Goal: Task Accomplishment & Management: Use online tool/utility

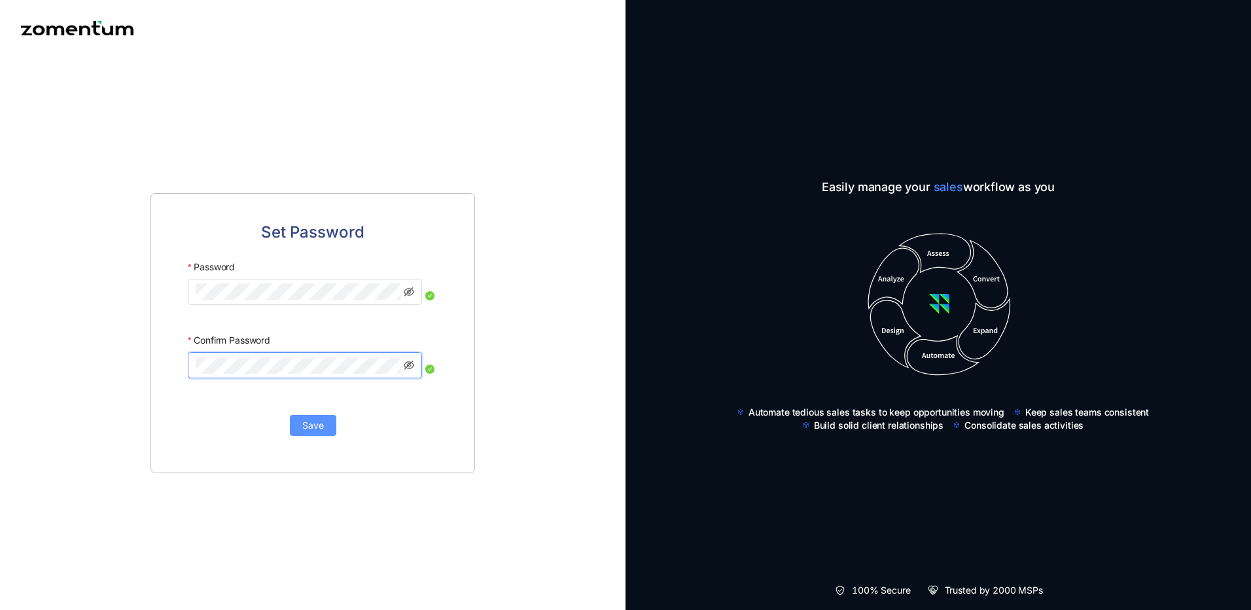
click at [324, 427] on button "Save" at bounding box center [313, 425] width 46 height 21
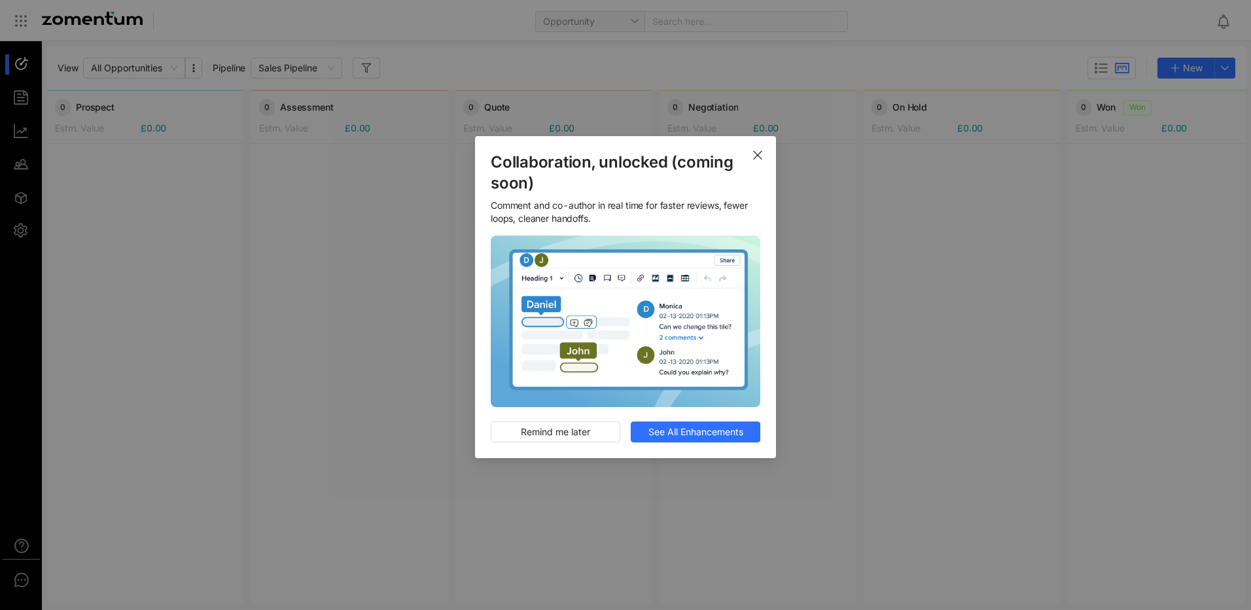
click at [756, 157] on use "Close" at bounding box center [758, 155] width 8 height 8
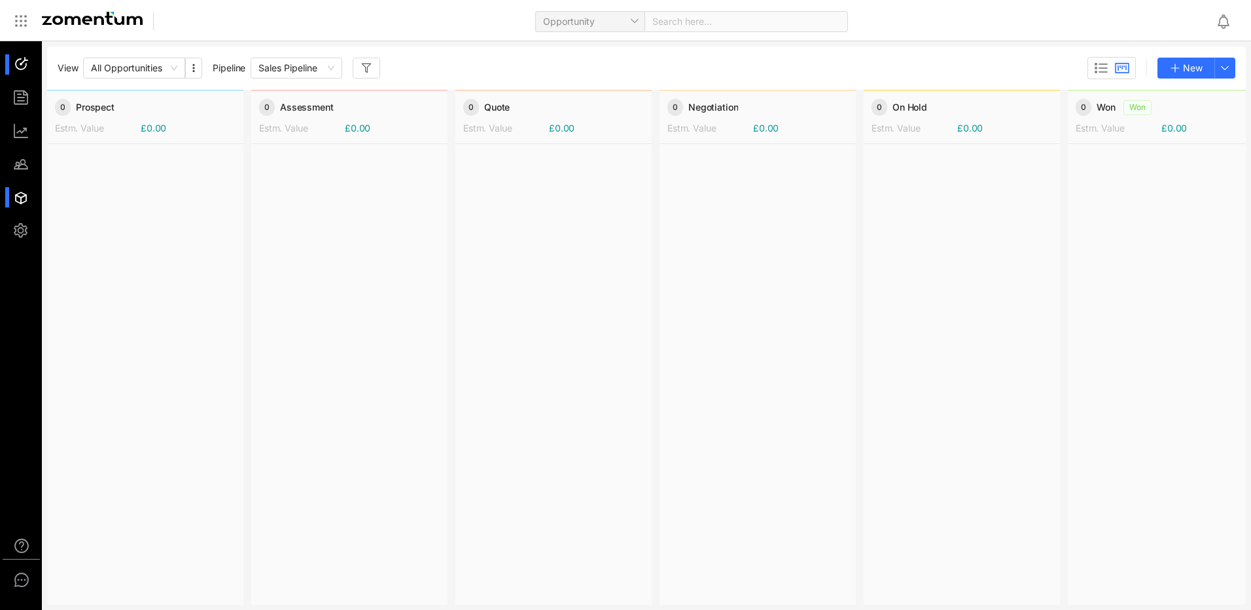
click at [14, 195] on li at bounding box center [20, 197] width 31 height 20
click at [313, 274] on div at bounding box center [349, 373] width 196 height 459
click at [16, 198] on div at bounding box center [27, 197] width 28 height 20
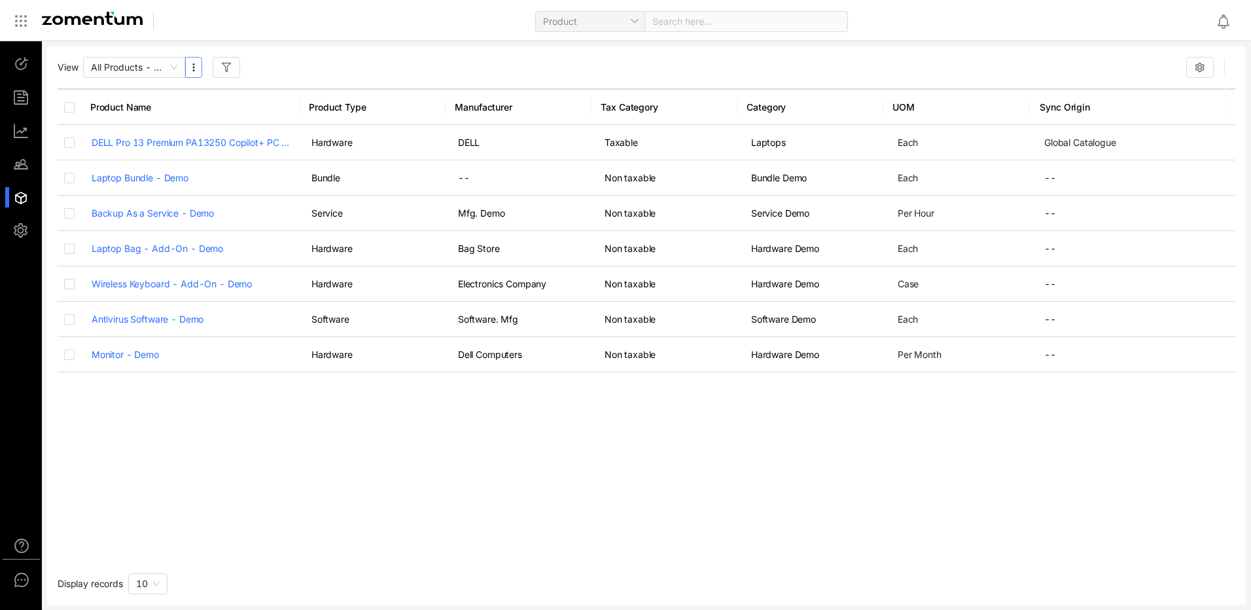
click at [194, 72] on icon "button" at bounding box center [193, 67] width 10 height 10
click at [352, 69] on div "View All Products - Detail View" at bounding box center [647, 67] width 1178 height 21
click at [1195, 67] on icon "button" at bounding box center [1200, 67] width 10 height 10
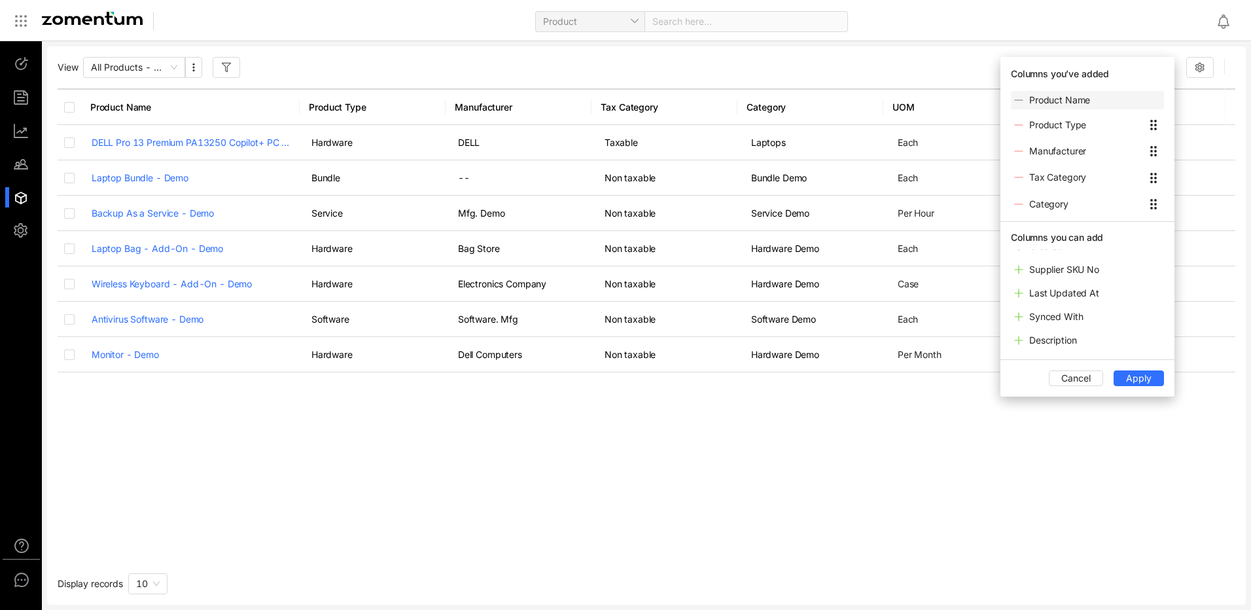
scroll to position [84, 0]
click at [535, 472] on div "Product Name Product Type Manufacturer Tax Category Category UOM Sync Origin DE…" at bounding box center [647, 323] width 1178 height 471
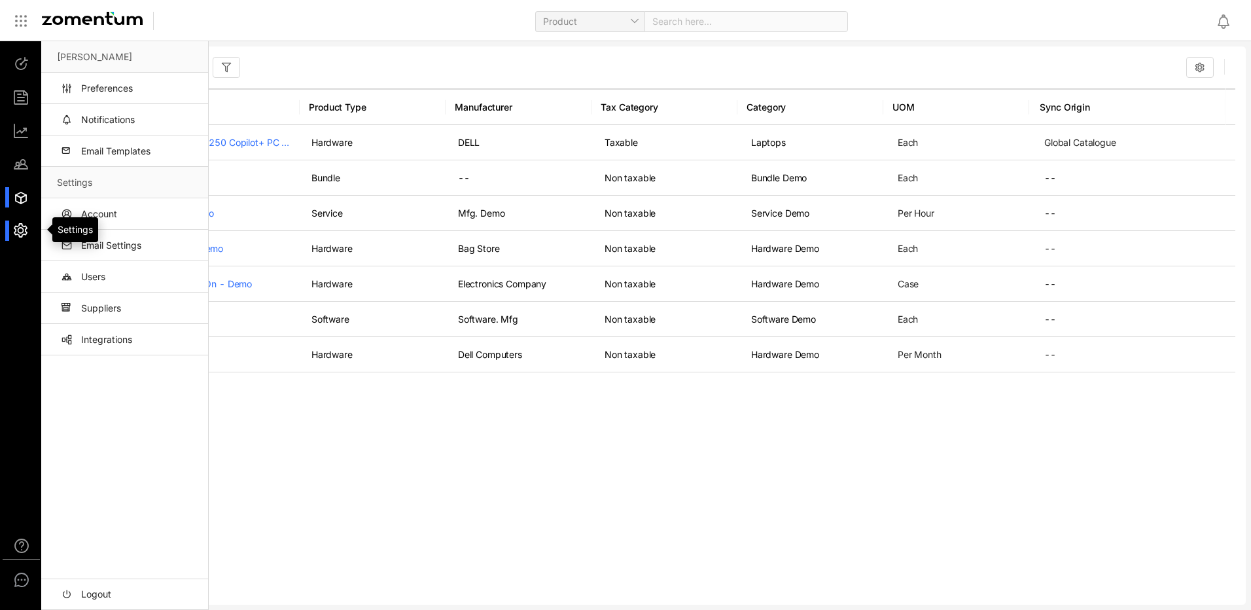
click at [18, 232] on div at bounding box center [27, 231] width 28 height 20
click at [77, 307] on link "Suppliers" at bounding box center [127, 307] width 141 height 31
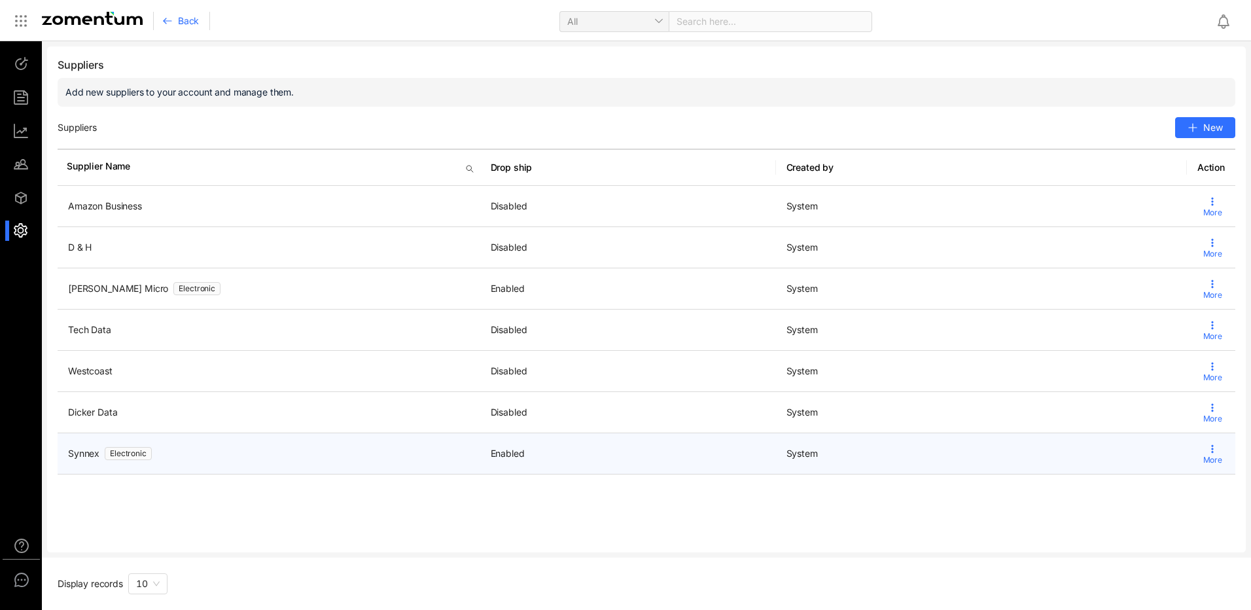
click at [1211, 450] on icon at bounding box center [1212, 449] width 10 height 10
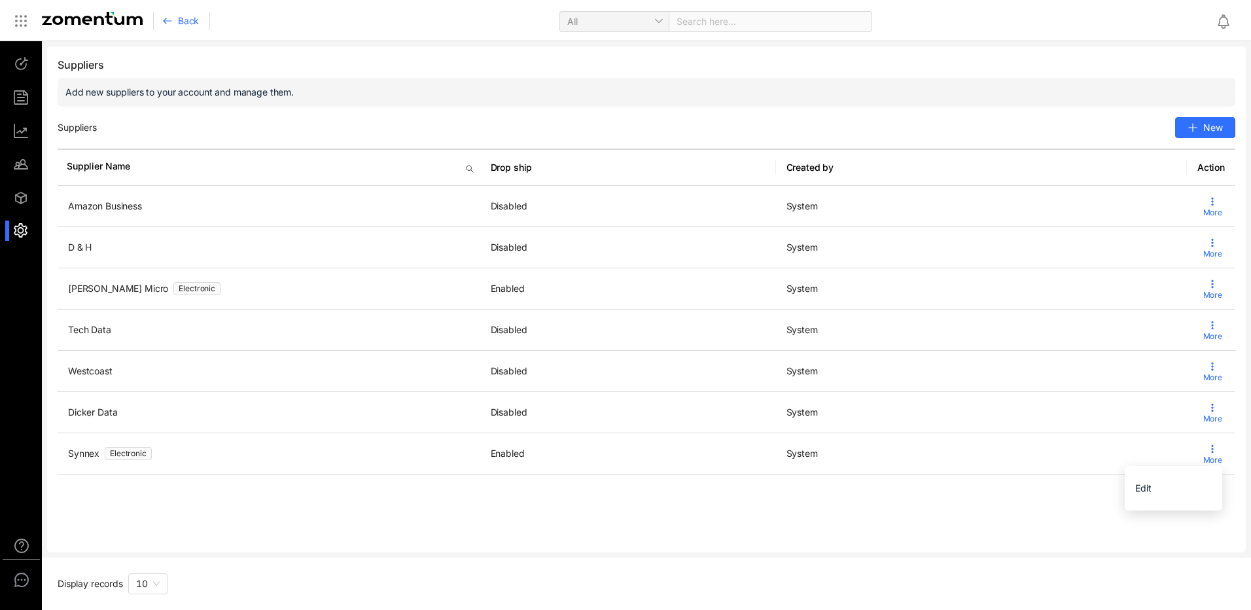
click at [1019, 531] on div "Suppliers Add new suppliers to your account and manage them. Suppliers New Supp…" at bounding box center [646, 299] width 1199 height 506
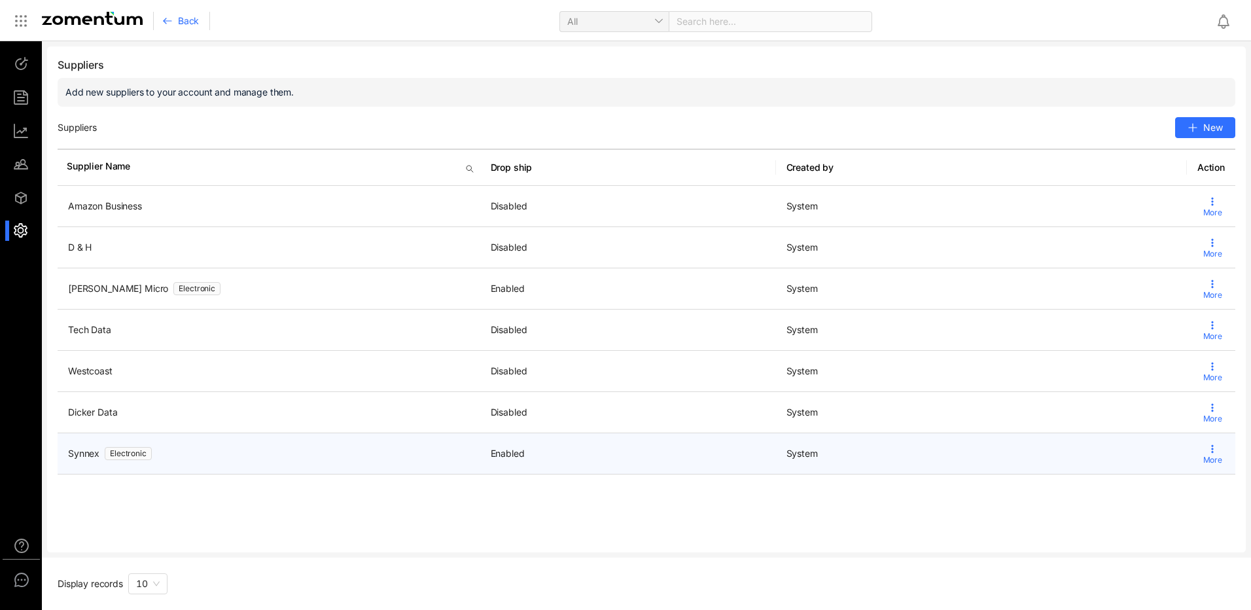
click at [379, 464] on td "Synnex Electronic" at bounding box center [269, 453] width 423 height 41
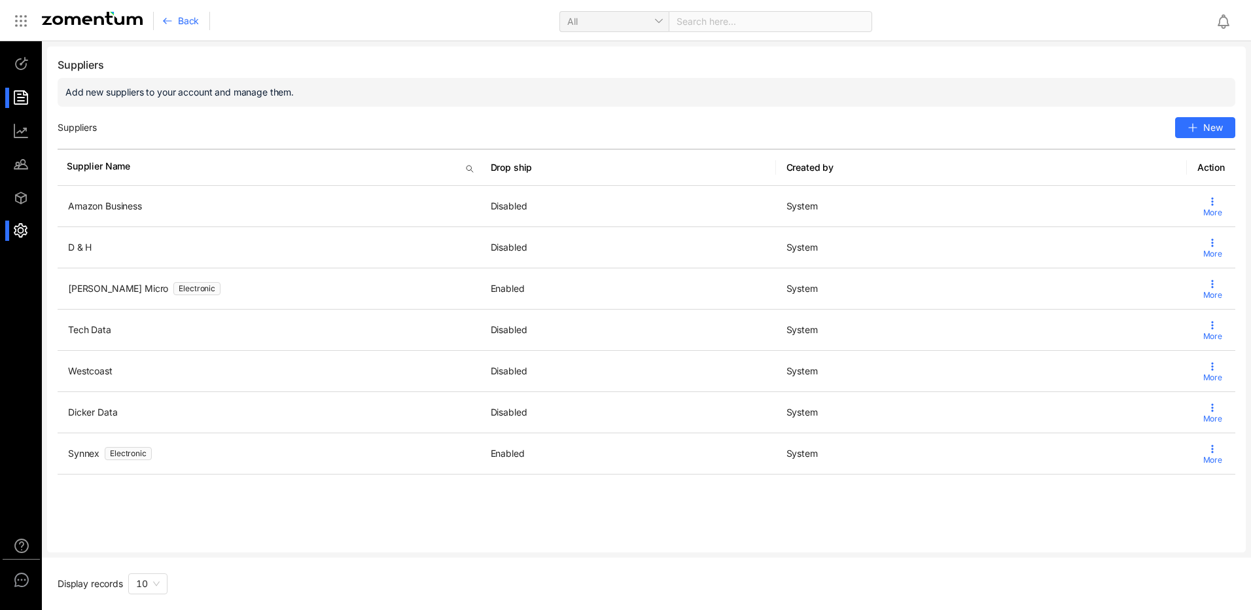
click at [10, 94] on li at bounding box center [20, 98] width 31 height 20
click at [20, 109] on ul at bounding box center [21, 147] width 43 height 213
click at [22, 100] on div at bounding box center [27, 98] width 28 height 20
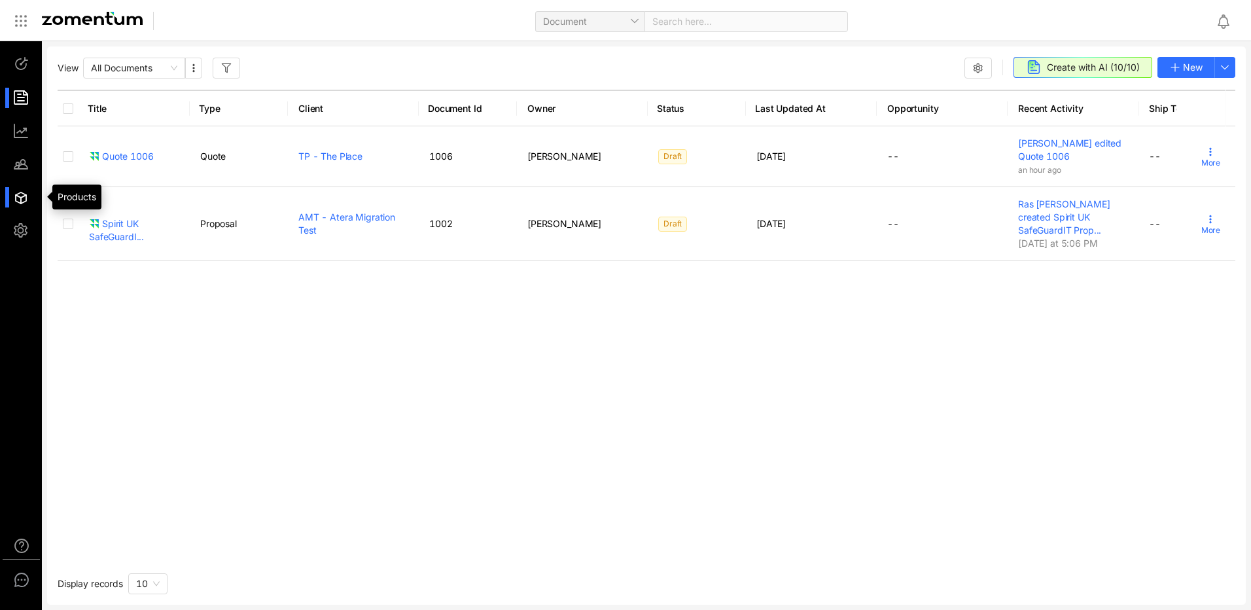
click at [17, 207] on div at bounding box center [27, 197] width 28 height 20
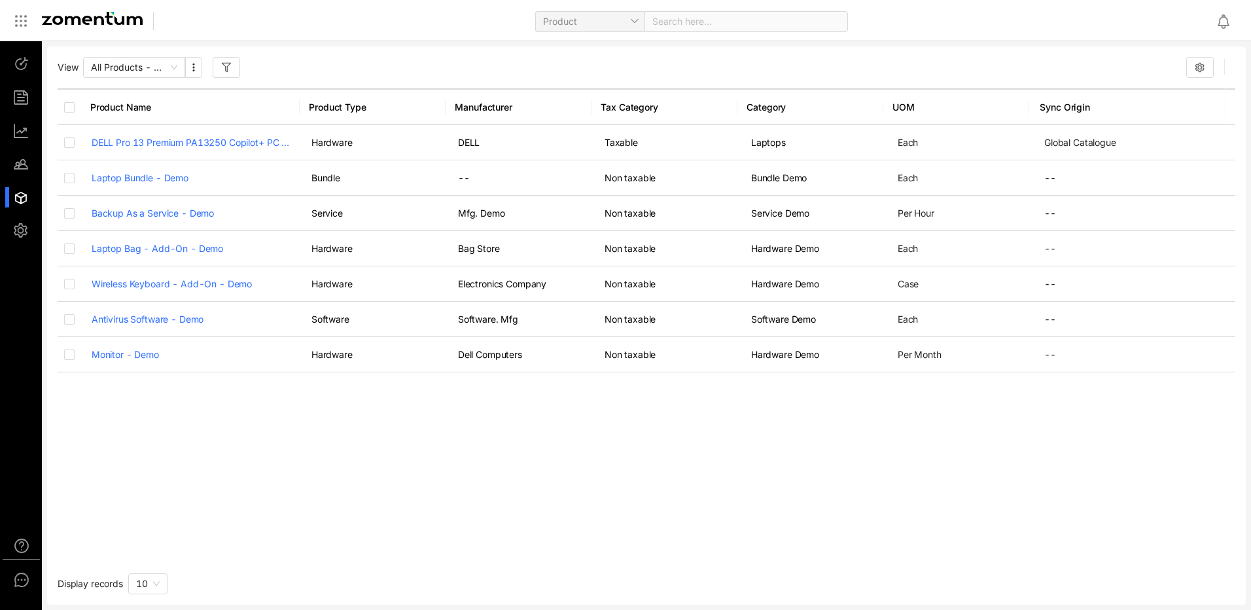
click at [1204, 70] on icon "button" at bounding box center [1200, 67] width 10 height 10
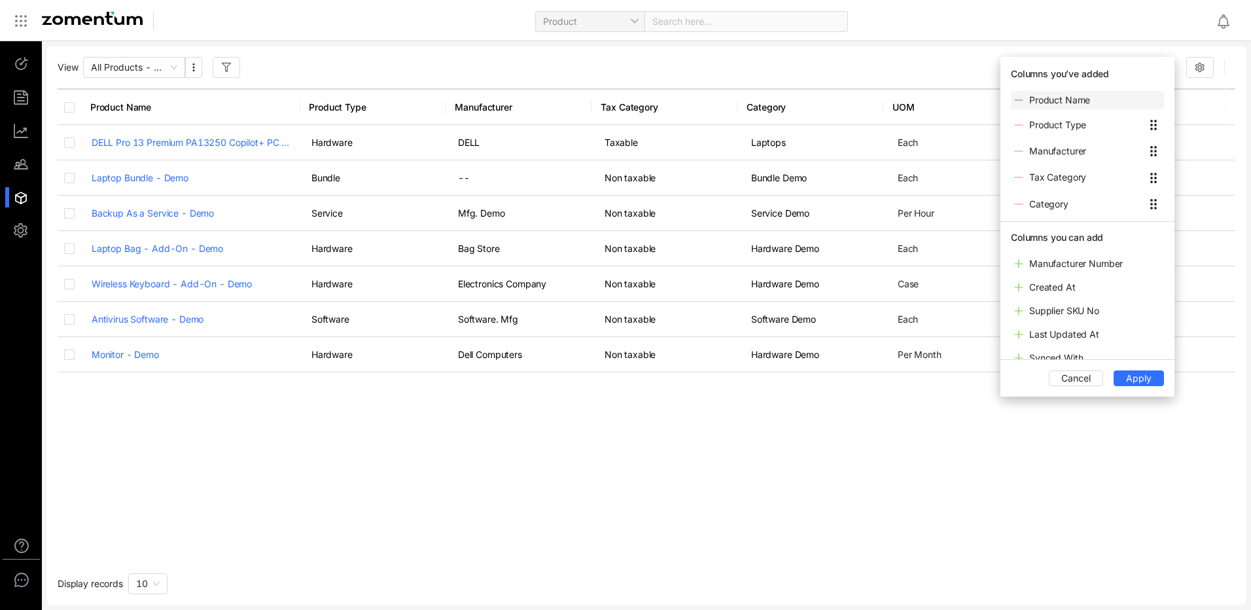
click at [504, 487] on div "Product Name Product Type Manufacturer Tax Category Category UOM Sync Origin DE…" at bounding box center [647, 323] width 1178 height 471
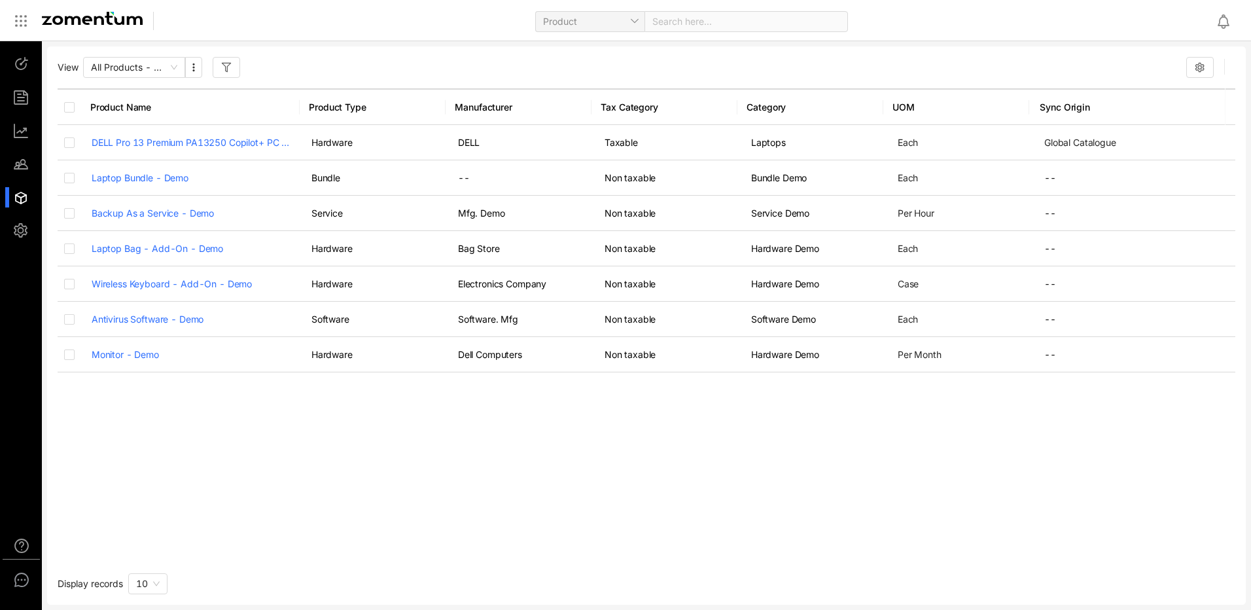
click at [349, 82] on div "View All Products - Detail View Product Name Product Type Manufacturer Tax Cate…" at bounding box center [646, 325] width 1199 height 558
click at [195, 63] on use "button" at bounding box center [194, 67] width 2 height 8
click at [428, 58] on div "View All Products - Detail View Product Name Product Type Manufacturer Tax Cate…" at bounding box center [646, 325] width 1199 height 558
click at [638, 18] on div "Product" at bounding box center [589, 21] width 109 height 21
click at [415, 31] on div "Product Search here..." at bounding box center [689, 20] width 1032 height 31
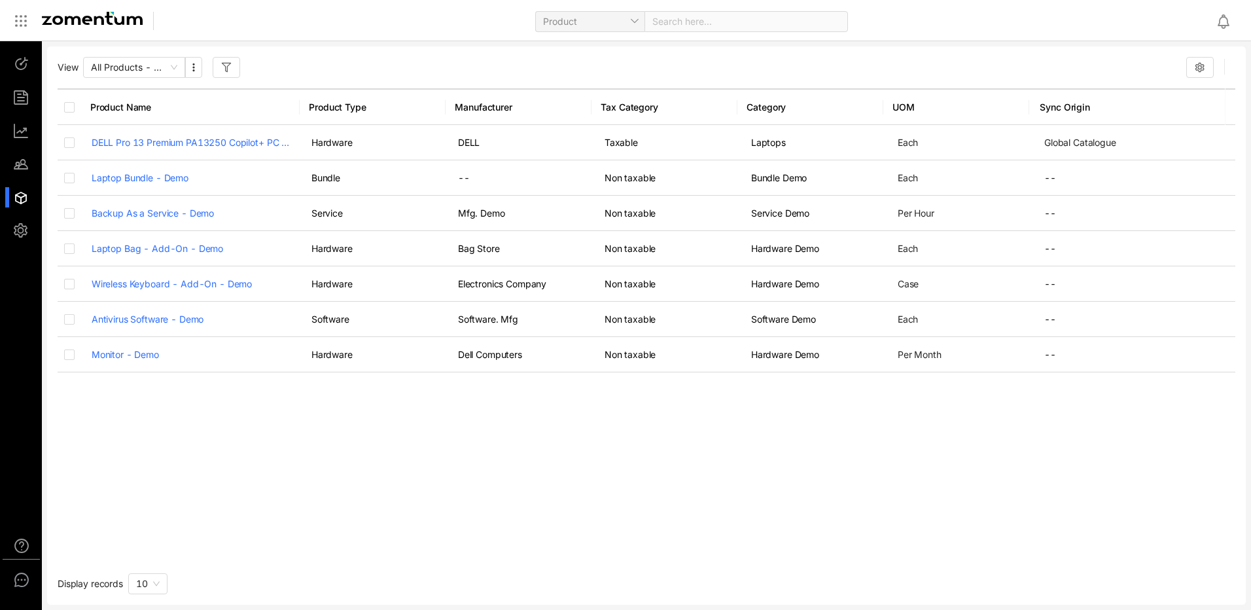
click at [285, 485] on div "Product Name Product Type Manufacturer Tax Category Category UOM Sync Origin DE…" at bounding box center [647, 323] width 1178 height 471
click at [351, 499] on div "Product Name Product Type Manufacturer Tax Category Category UOM Sync Origin DE…" at bounding box center [647, 323] width 1178 height 471
click at [22, 25] on icon at bounding box center [20, 25] width 1 height 1
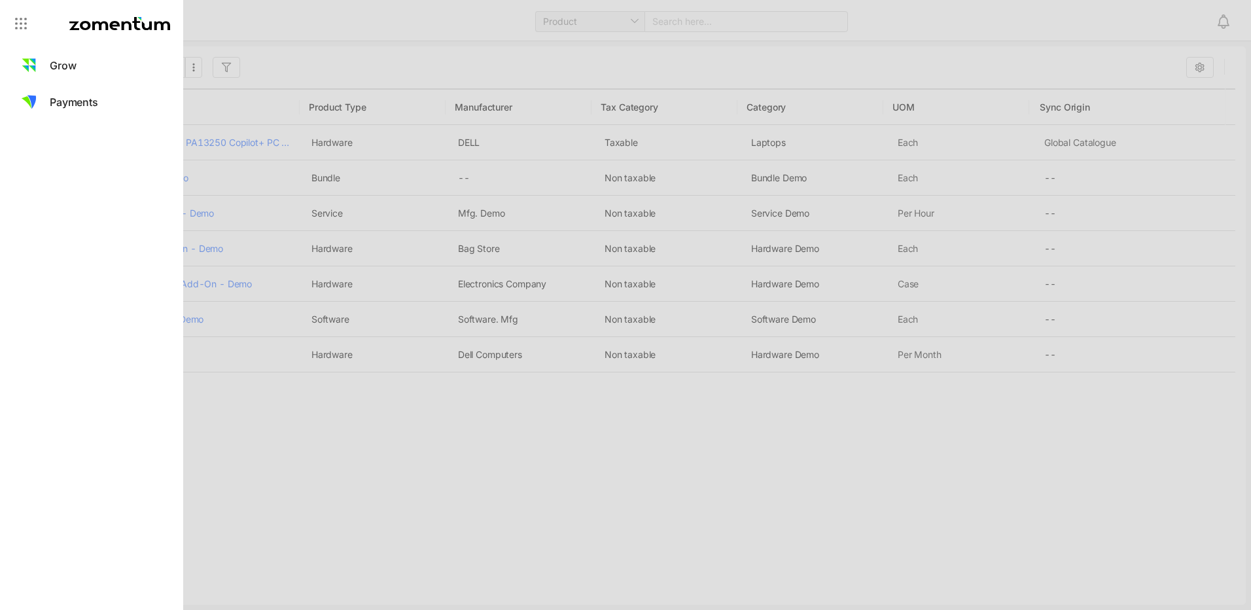
click at [315, 443] on div at bounding box center [625, 305] width 1251 height 610
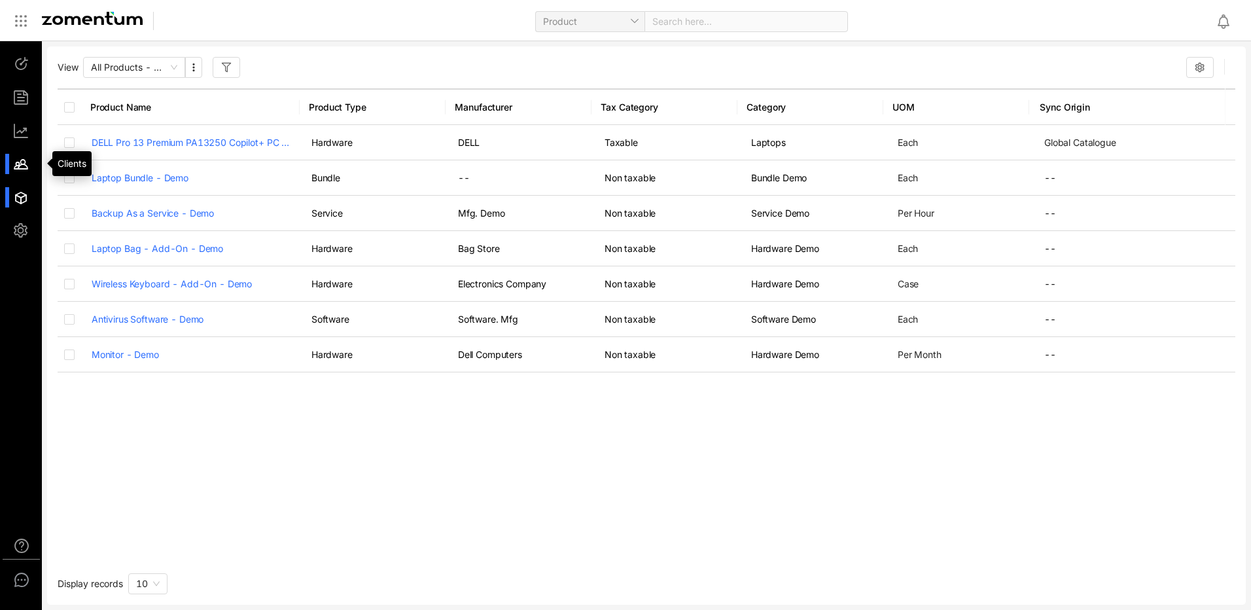
click at [27, 161] on div at bounding box center [27, 164] width 28 height 20
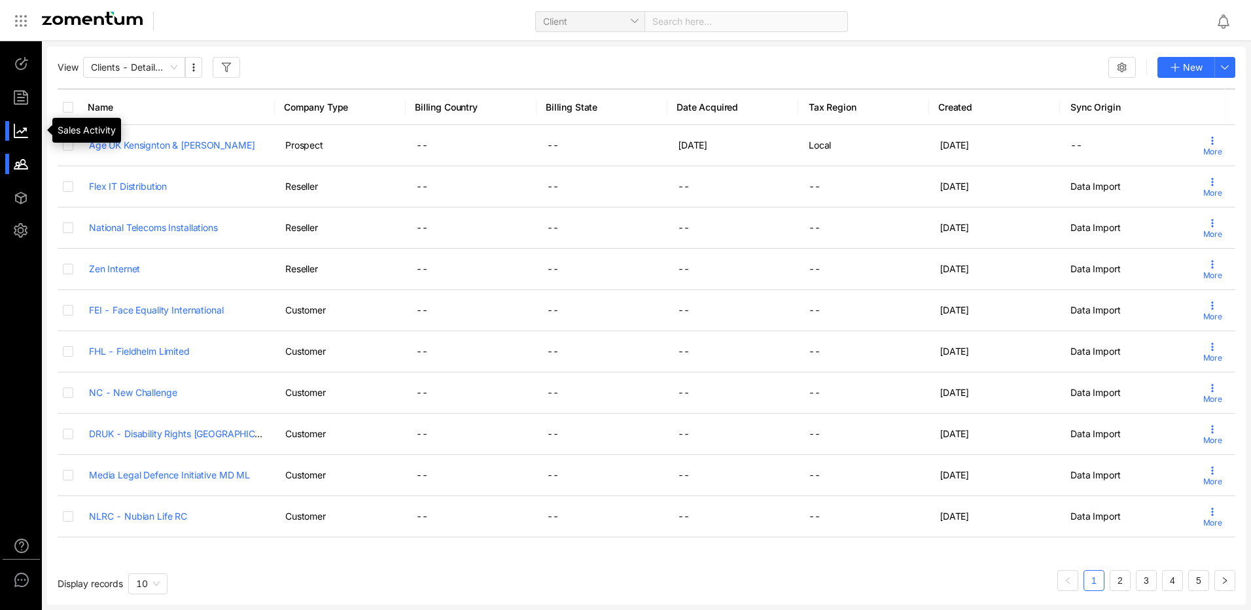
click at [18, 124] on div at bounding box center [27, 131] width 28 height 20
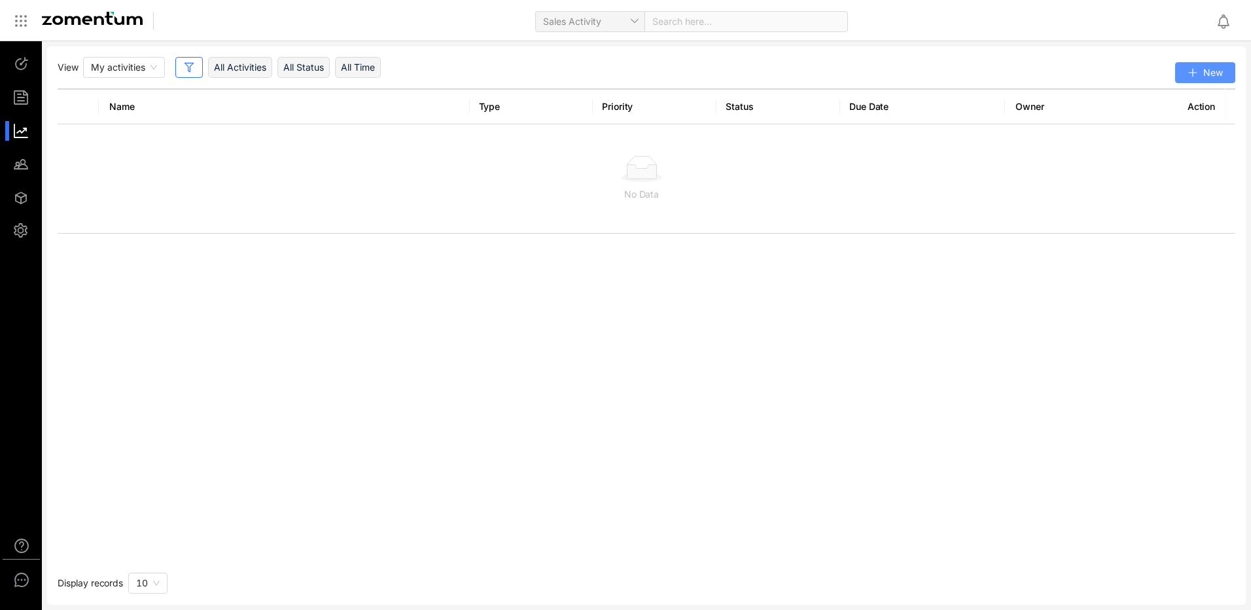
click at [1215, 71] on span "New" at bounding box center [1213, 72] width 20 height 13
click at [1101, 308] on div "Name Type Priority Status Due Date Owner Action No Data" at bounding box center [647, 325] width 1178 height 474
click at [14, 103] on div at bounding box center [27, 98] width 28 height 20
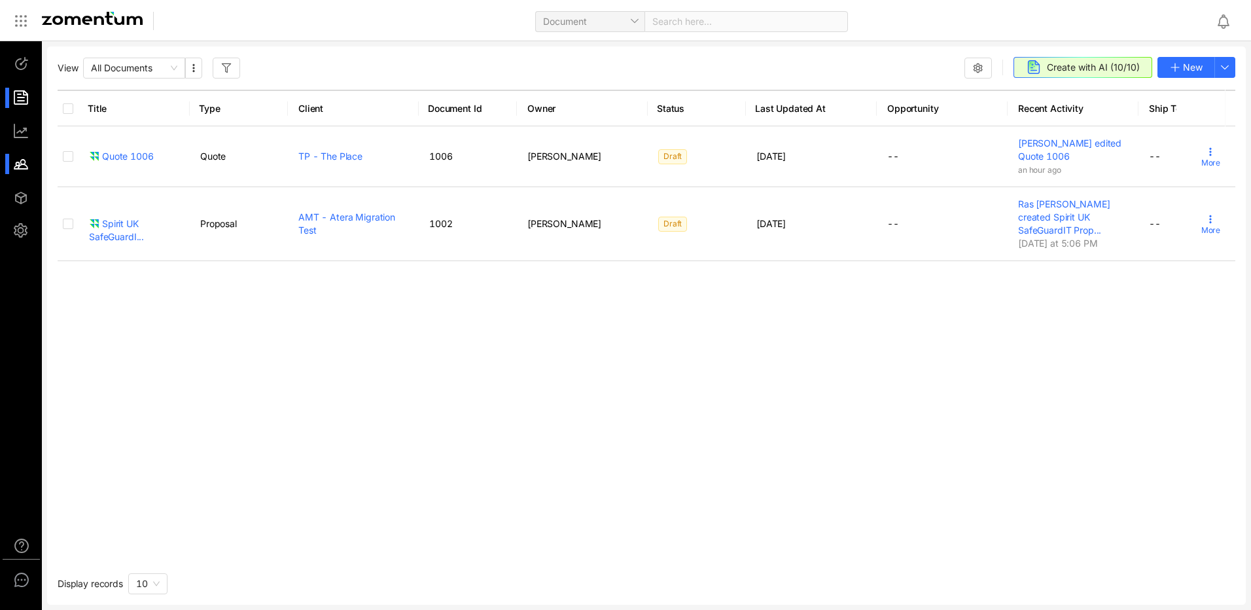
click at [12, 163] on li at bounding box center [20, 164] width 31 height 20
click at [33, 164] on div at bounding box center [27, 164] width 28 height 20
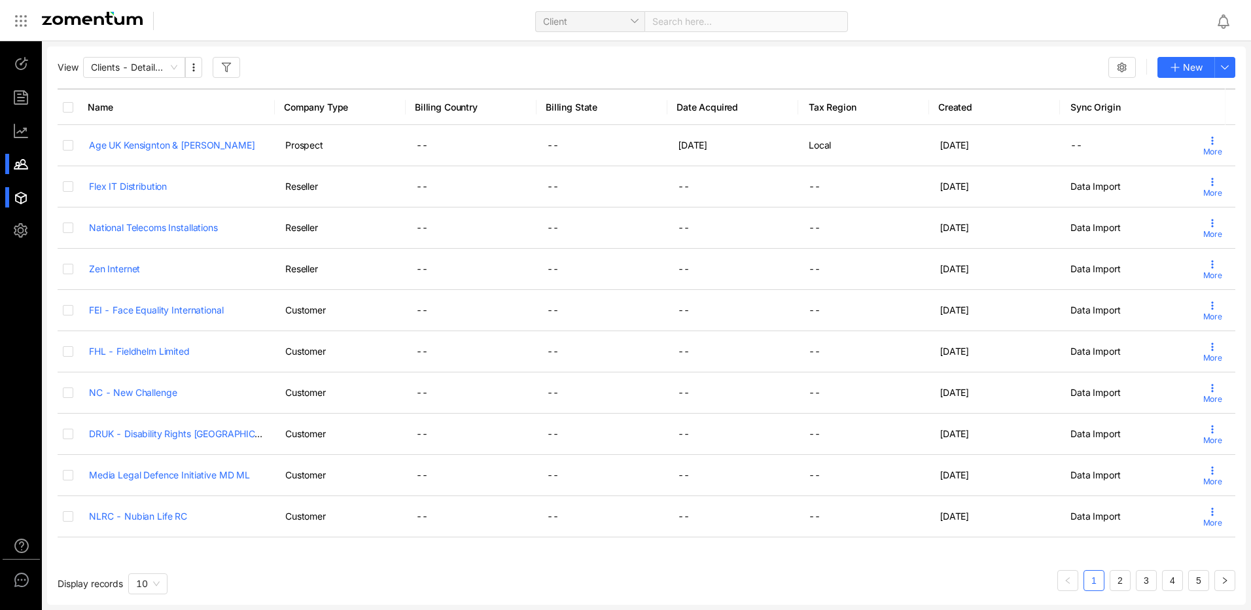
click at [22, 202] on div at bounding box center [27, 197] width 28 height 20
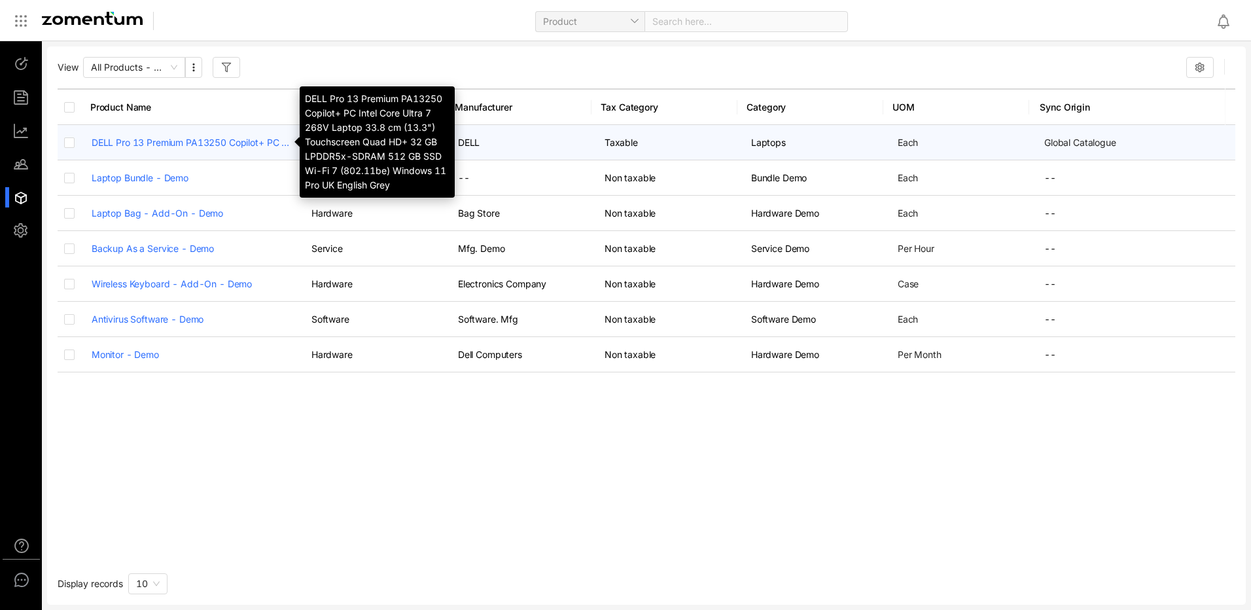
click at [128, 141] on link "DELL Pro 13 Premium PA13250 Copilot+ PC Intel Core Ultra 7 268V Laptop 33.8 cm …" at bounding box center [191, 142] width 199 height 13
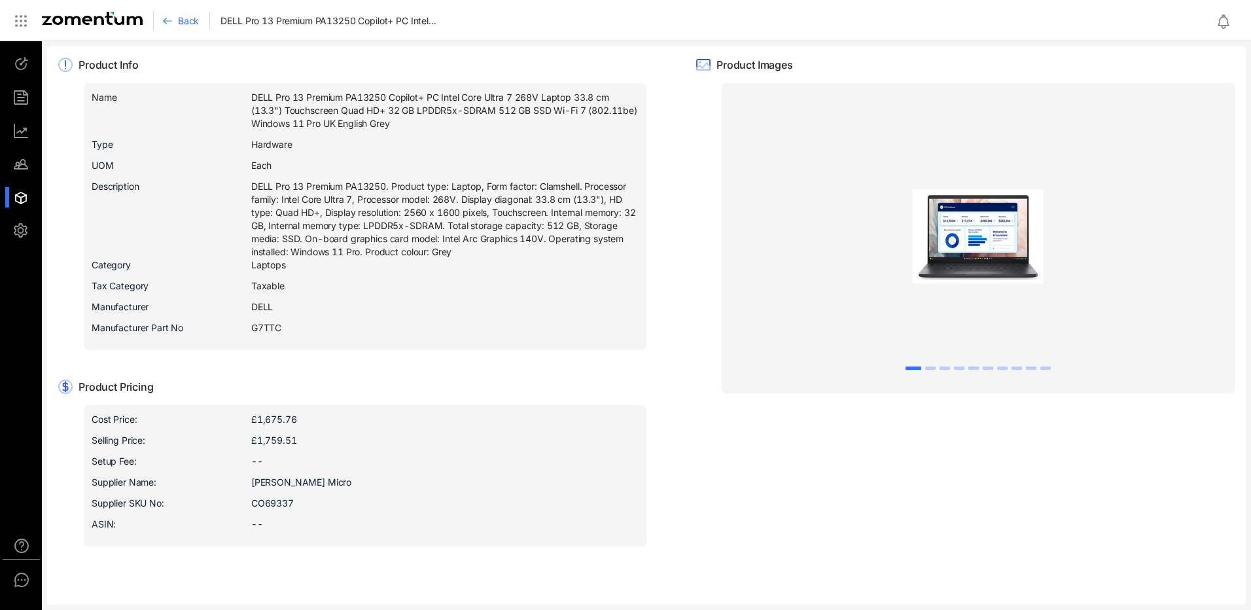
drag, startPoint x: 734, startPoint y: 294, endPoint x: 726, endPoint y: 272, distance: 23.6
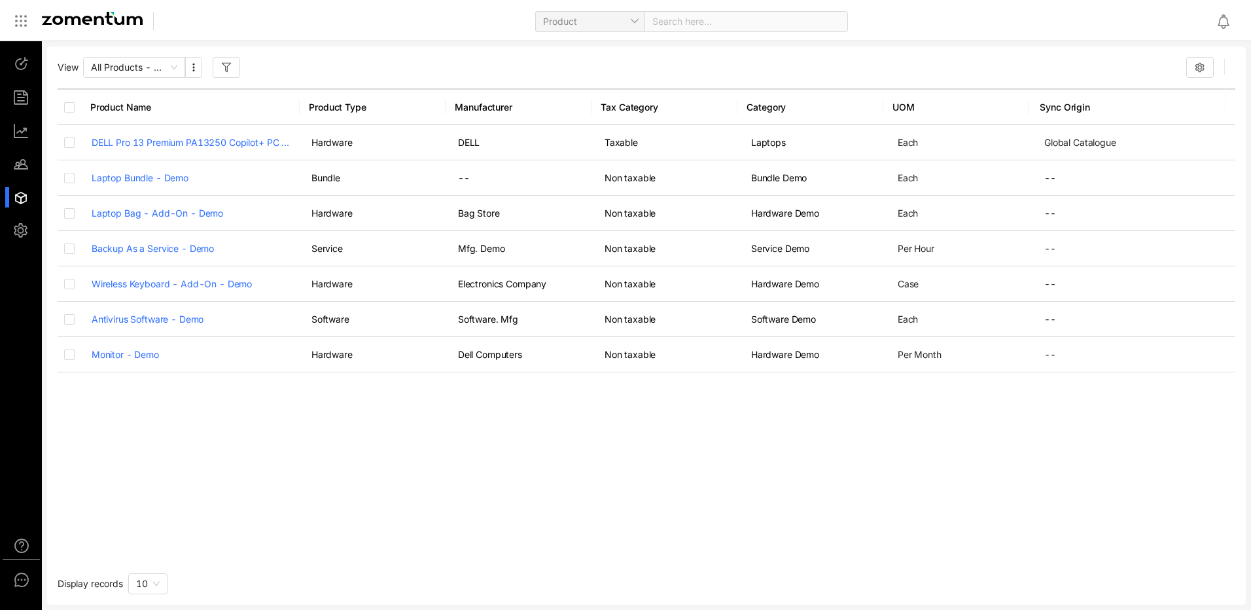
click at [1198, 64] on icon "button" at bounding box center [1200, 67] width 10 height 10
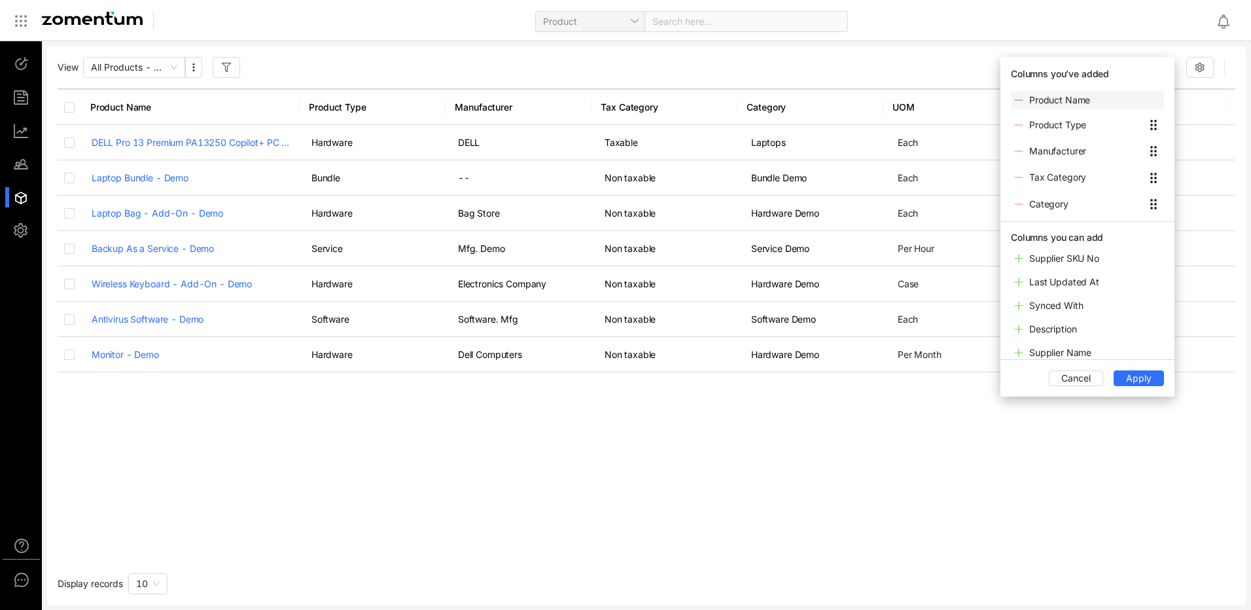
scroll to position [84, 0]
click at [1076, 373] on span "Cancel" at bounding box center [1075, 378] width 29 height 14
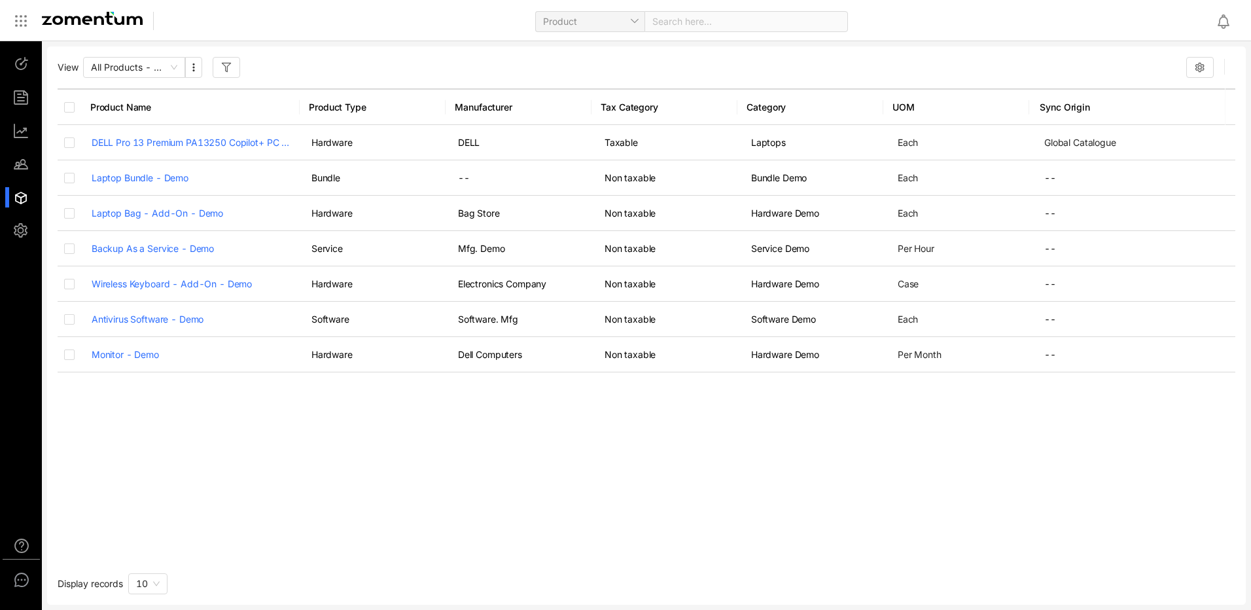
drag, startPoint x: 451, startPoint y: 483, endPoint x: 352, endPoint y: 436, distance: 110.0
click at [442, 484] on div "Product Name Product Type Manufacturer Tax Category Category UOM Sync Origin DE…" at bounding box center [647, 323] width 1178 height 471
click at [16, 224] on div at bounding box center [27, 231] width 28 height 20
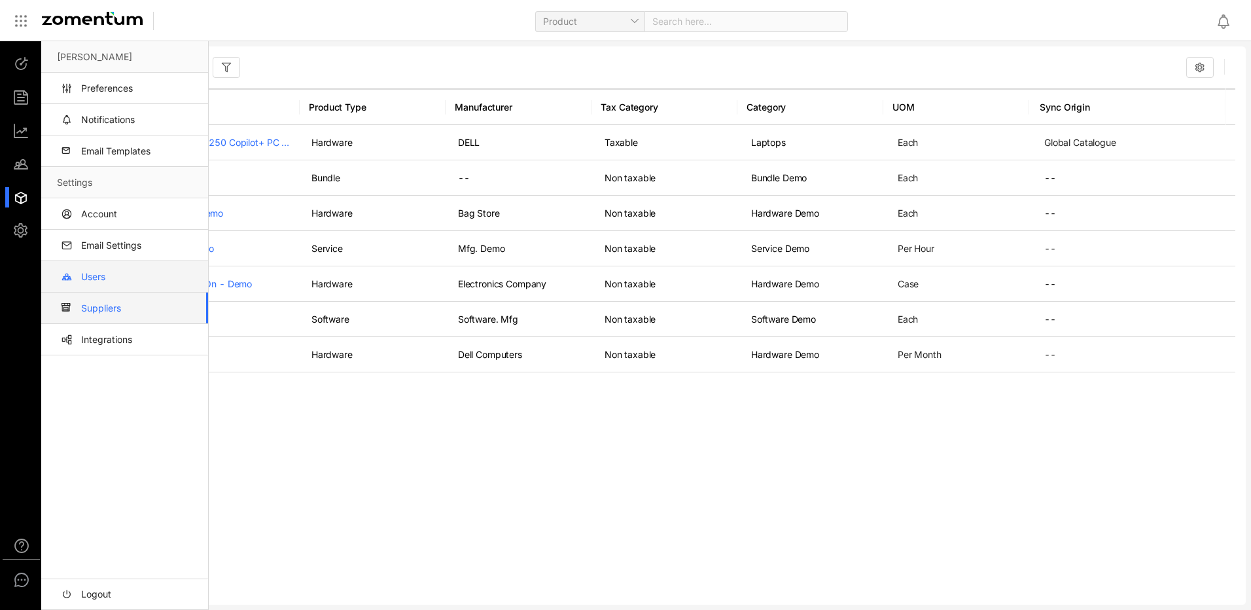
click at [82, 277] on link "Users" at bounding box center [127, 276] width 141 height 31
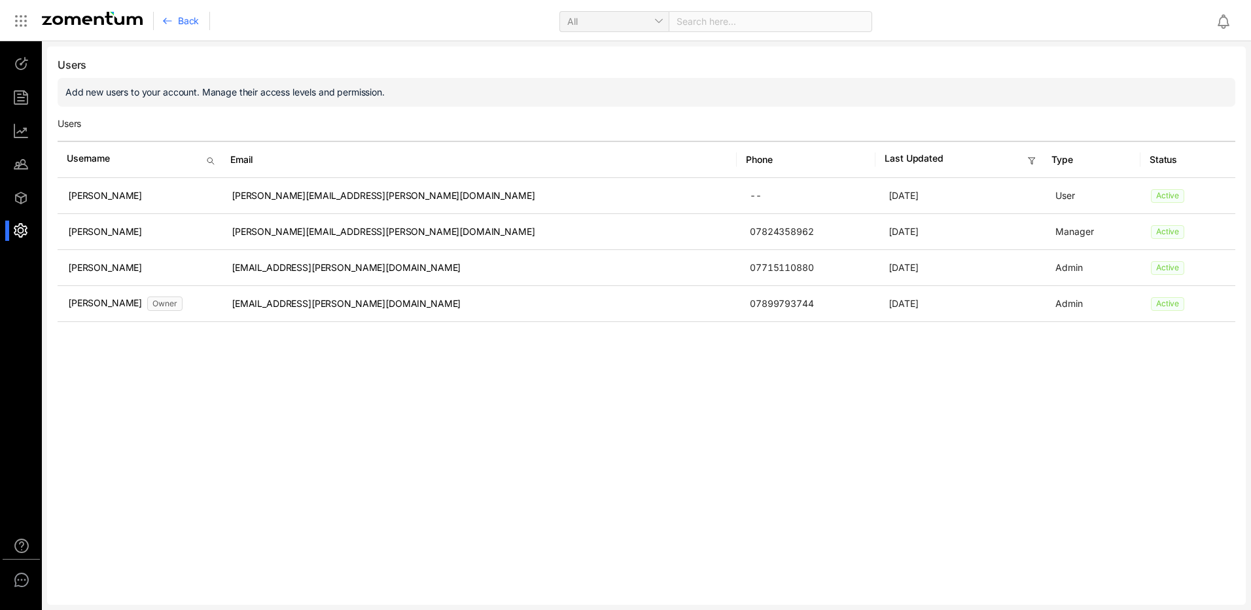
click at [209, 406] on div "Users Add new users to your account. Manage their access levels and permission.…" at bounding box center [646, 325] width 1199 height 558
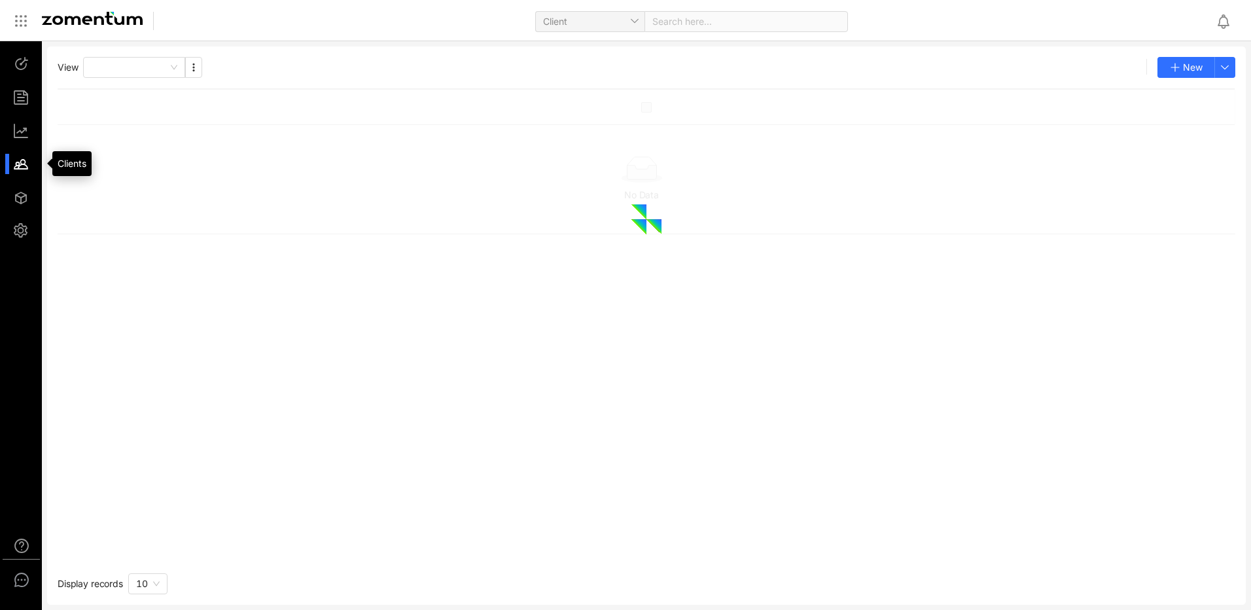
click at [15, 160] on div at bounding box center [27, 164] width 28 height 20
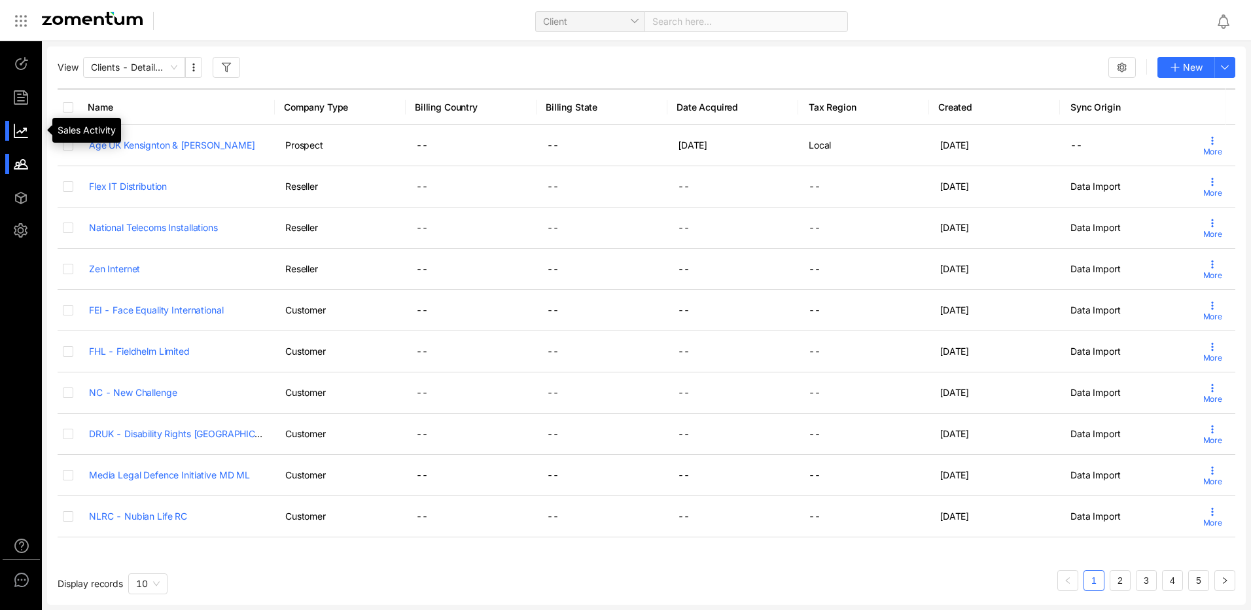
click at [21, 133] on div at bounding box center [27, 131] width 28 height 20
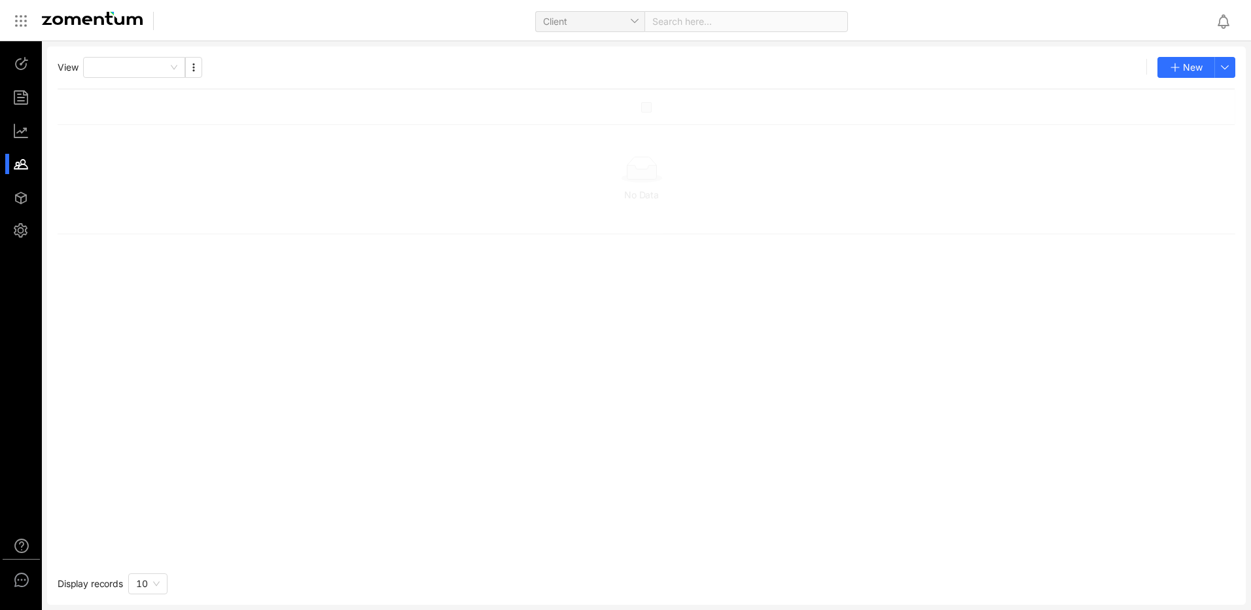
click at [14, 162] on div at bounding box center [27, 164] width 28 height 20
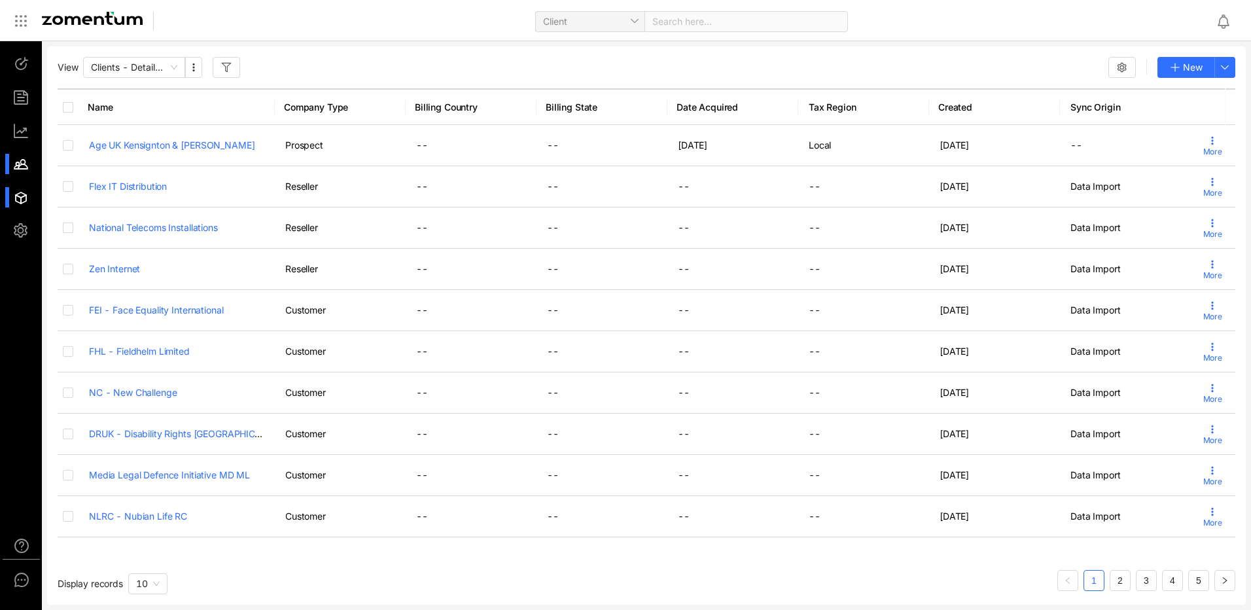
click at [21, 203] on div at bounding box center [27, 197] width 28 height 20
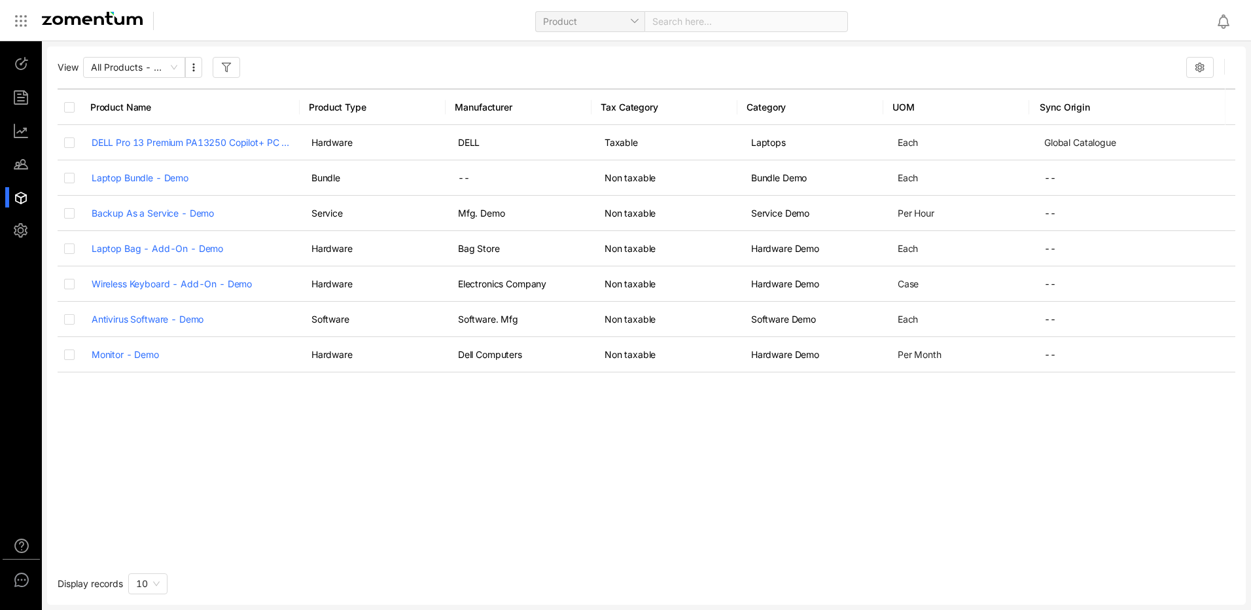
click at [86, 21] on img at bounding box center [92, 18] width 101 height 13
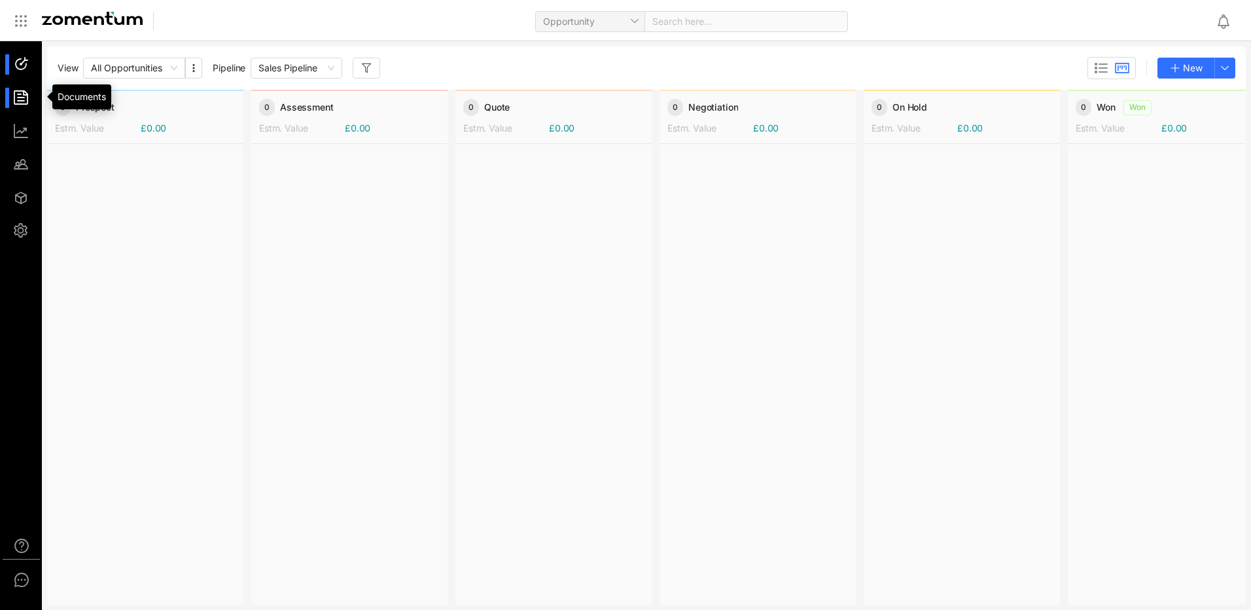
click at [19, 96] on div at bounding box center [27, 98] width 28 height 20
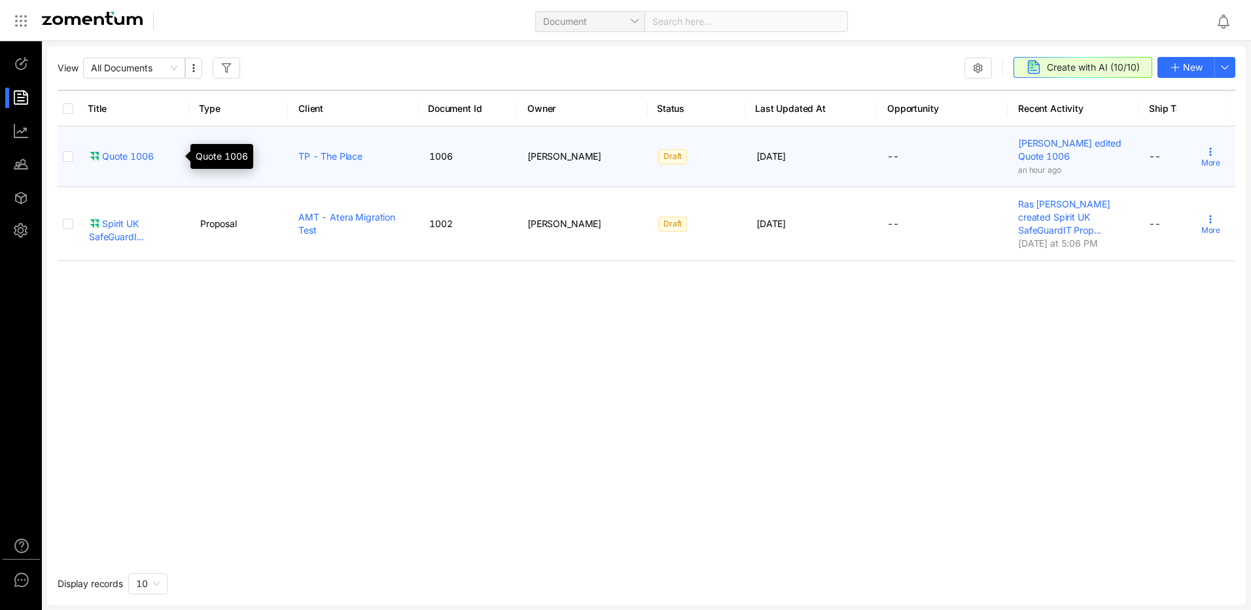
click at [127, 158] on div "Quote 1006" at bounding box center [121, 156] width 65 height 13
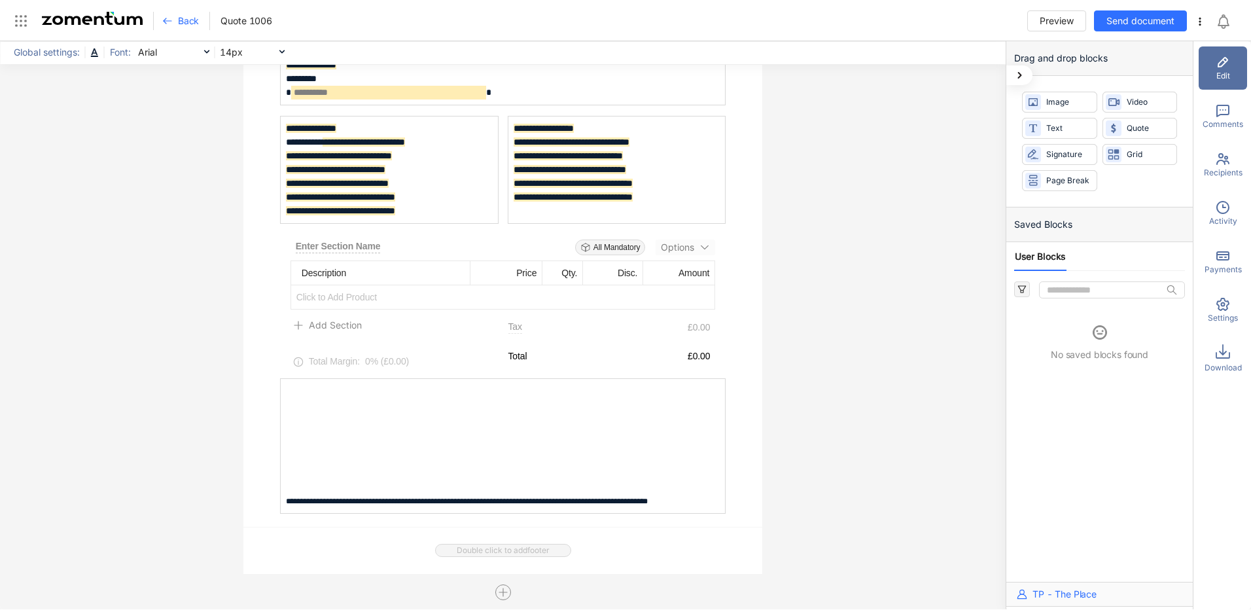
scroll to position [238, 0]
click at [341, 298] on span "Click to Add Product" at bounding box center [503, 296] width 424 height 24
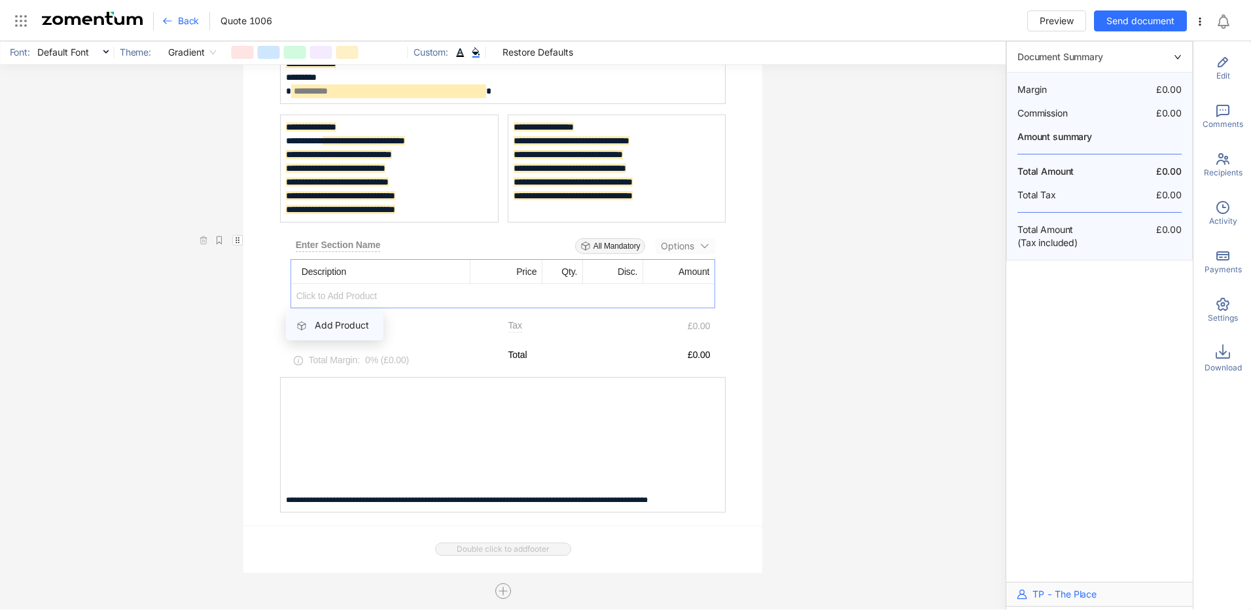
click at [343, 330] on span "Add Product" at bounding box center [342, 324] width 54 height 11
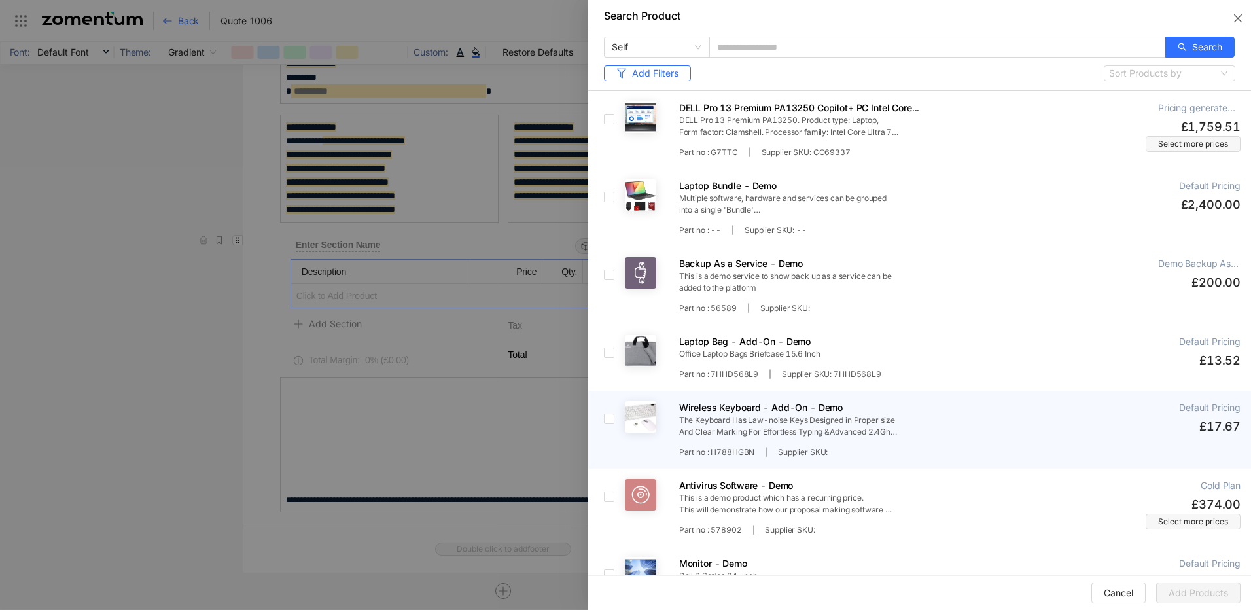
scroll to position [35, 0]
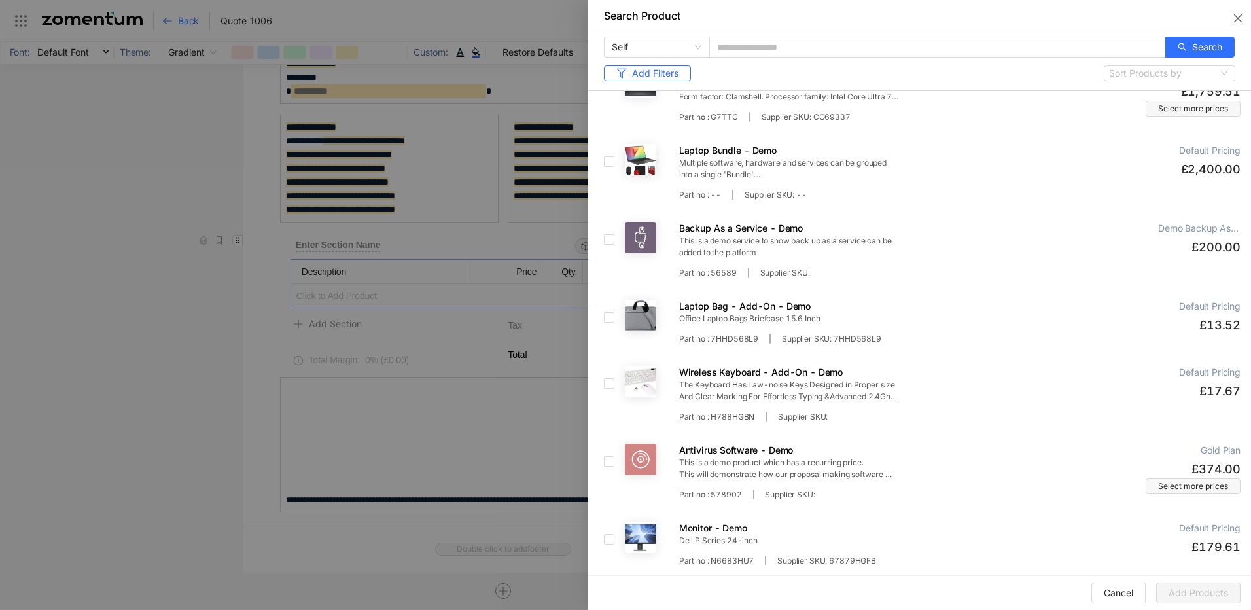
click at [99, 130] on div at bounding box center [625, 305] width 1251 height 610
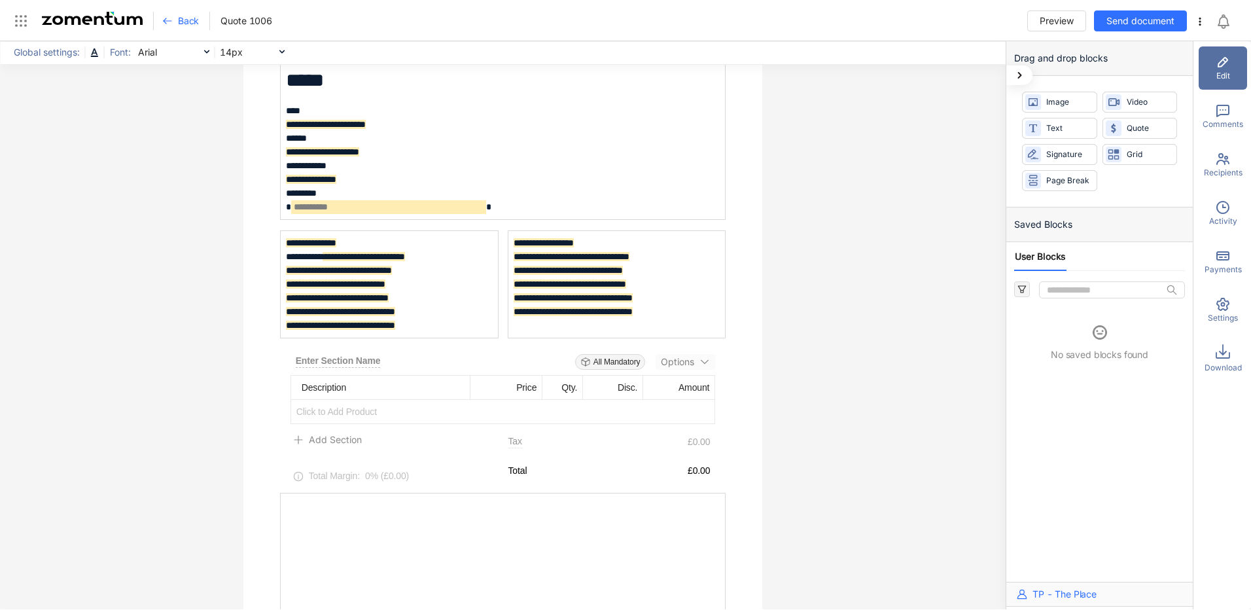
scroll to position [238, 0]
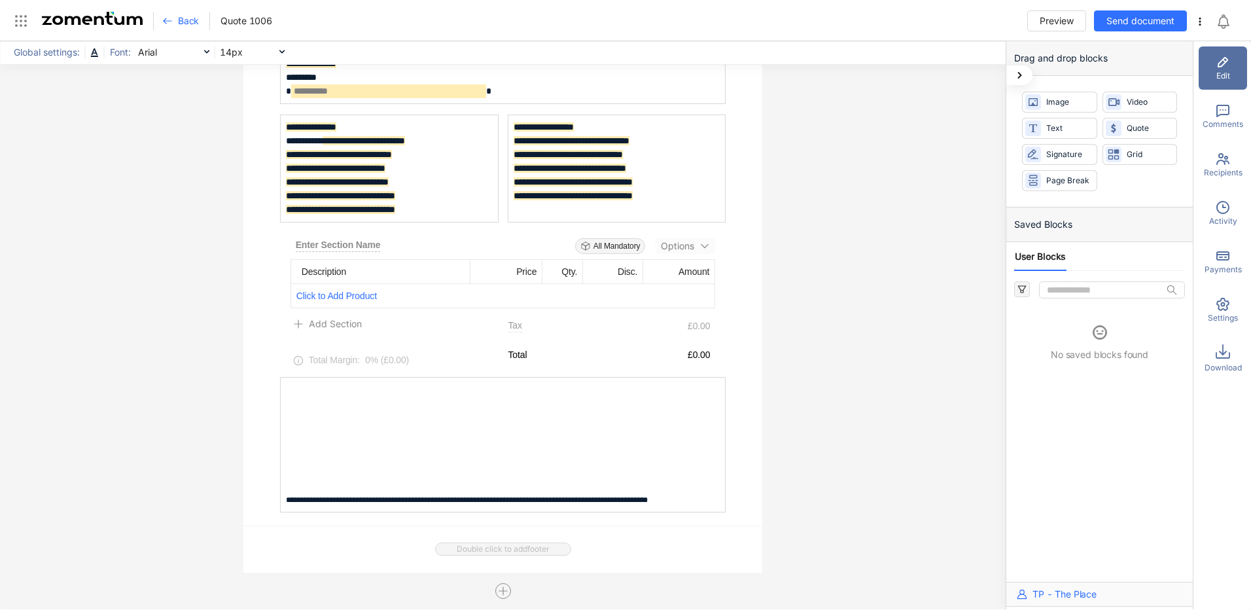
click at [328, 295] on span "Click to Add Product" at bounding box center [503, 296] width 424 height 24
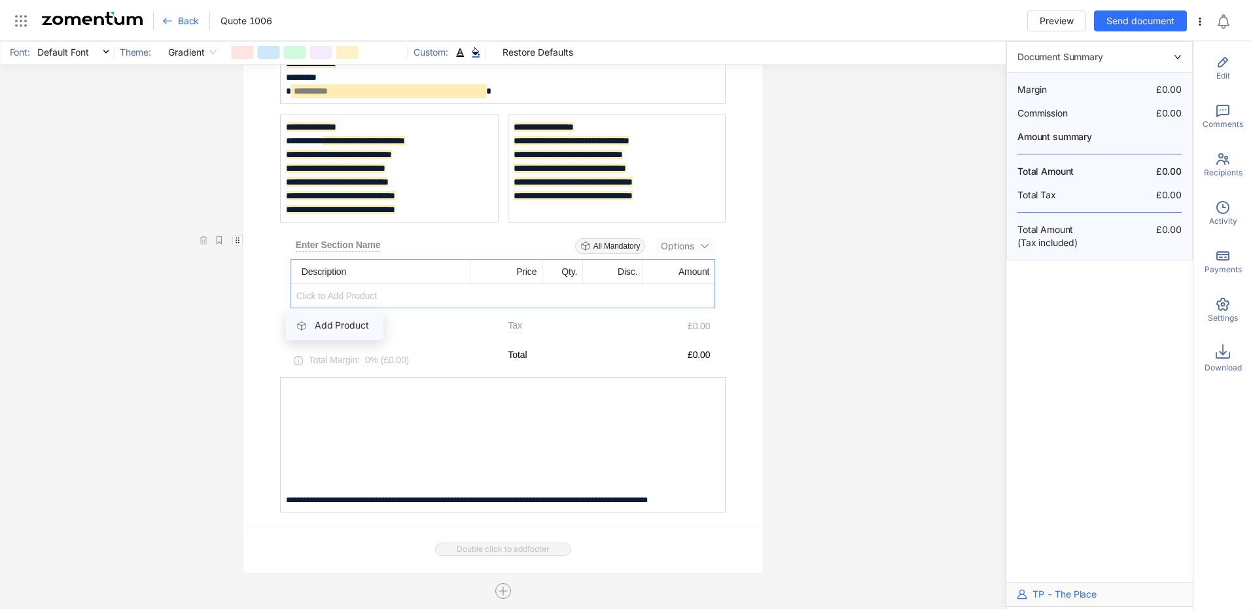
click at [359, 314] on li "Add Product" at bounding box center [334, 325] width 97 height 30
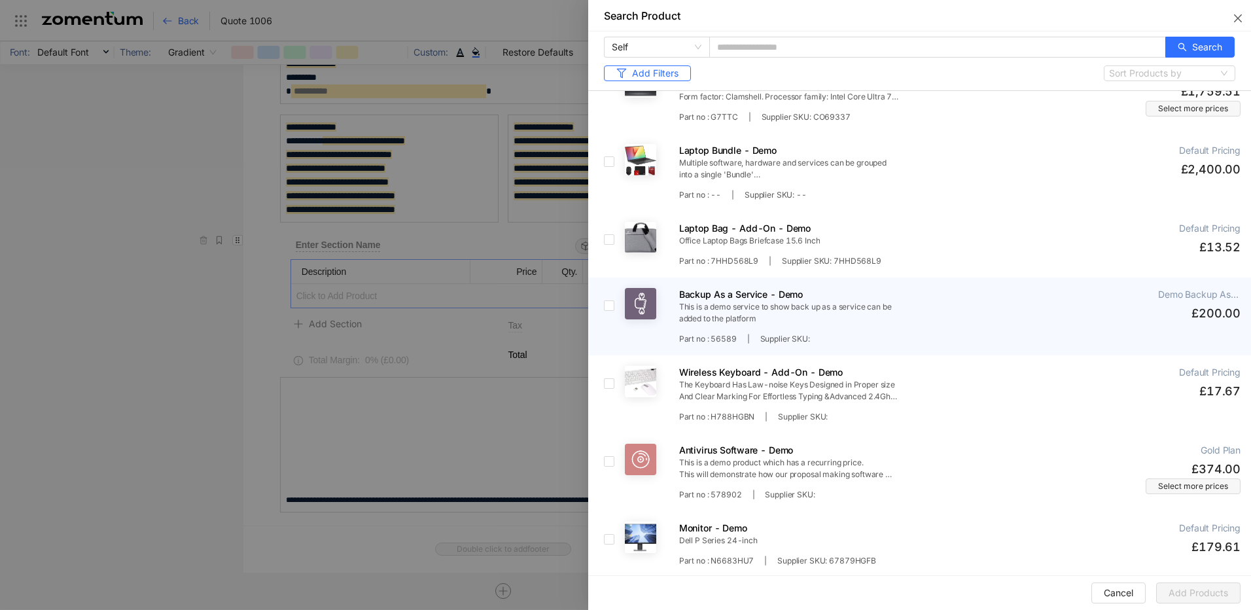
scroll to position [0, 0]
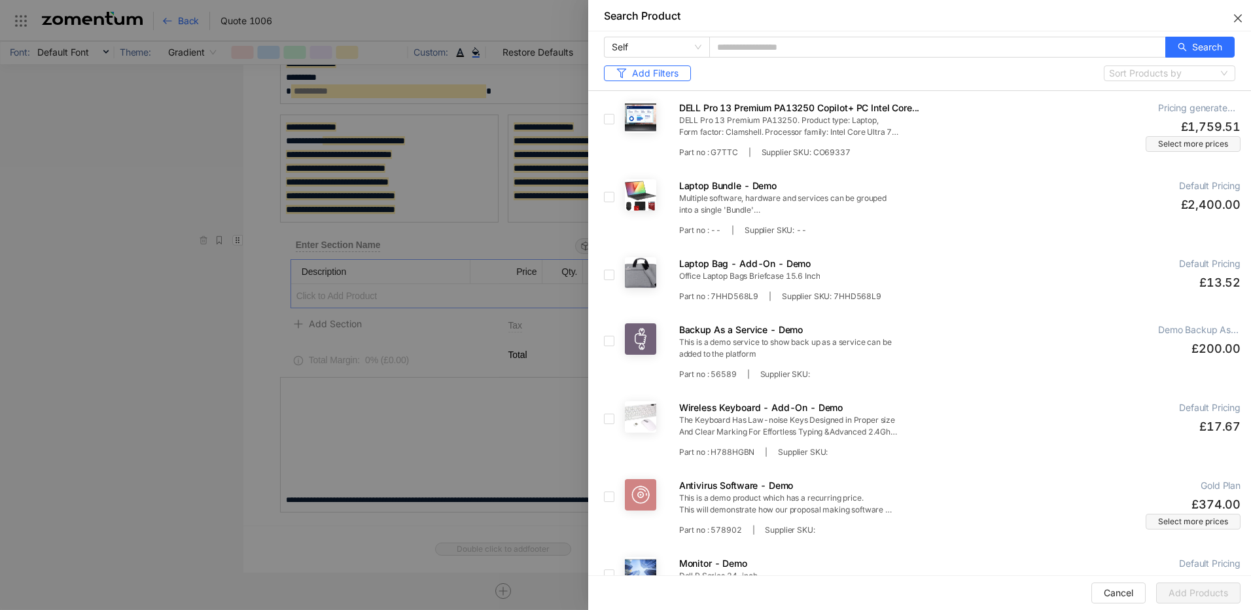
click at [1236, 16] on icon "close" at bounding box center [1238, 18] width 8 height 8
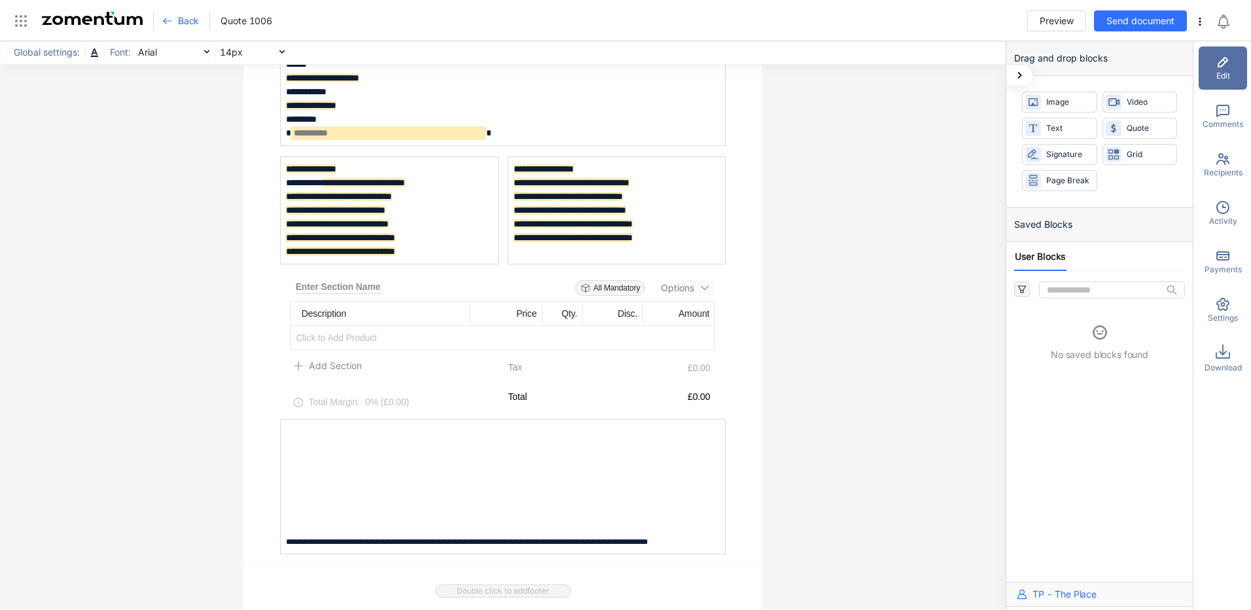
scroll to position [196, 0]
click at [330, 336] on span "Click to Add Product" at bounding box center [503, 337] width 424 height 24
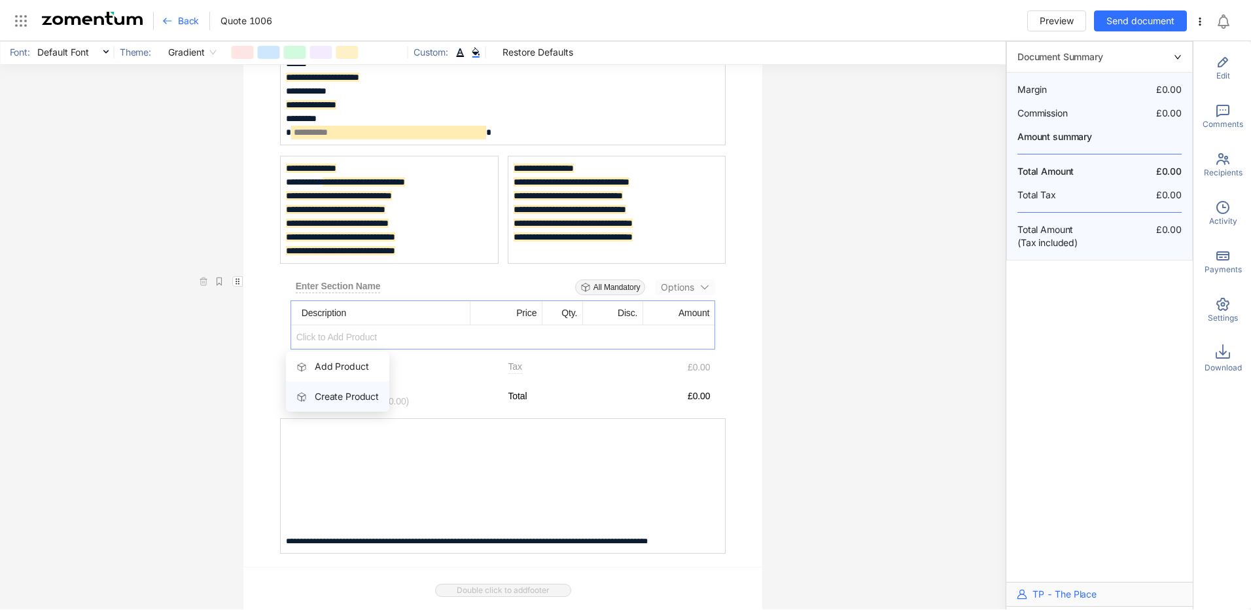
click at [308, 398] on span "Create Product" at bounding box center [337, 396] width 82 height 14
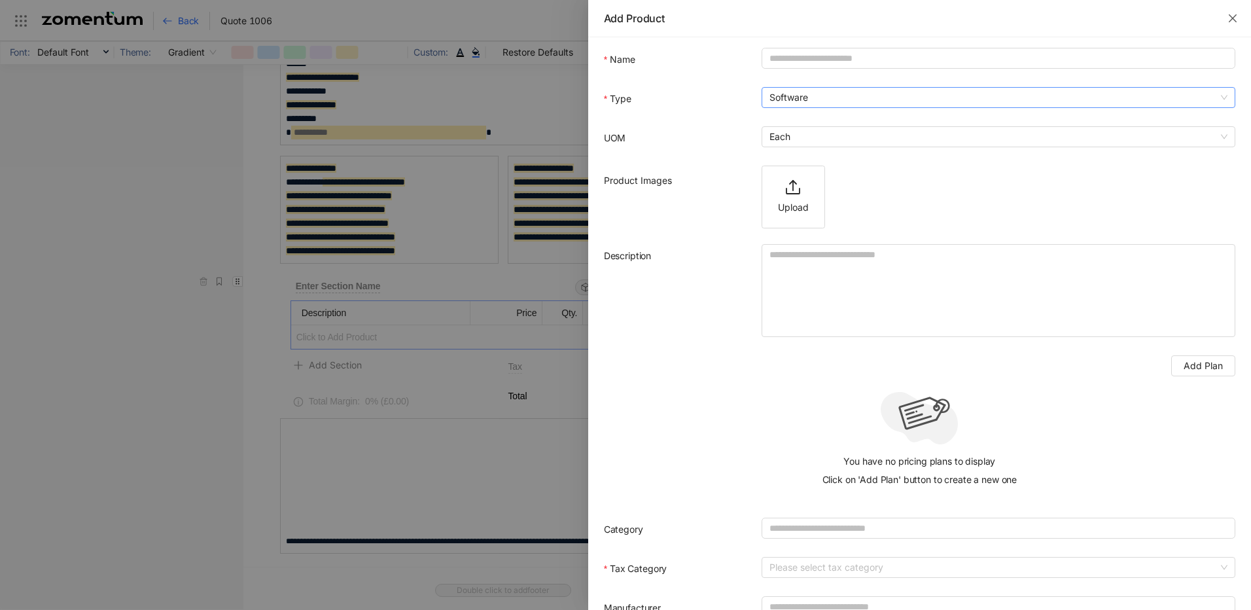
click at [1205, 92] on span "Software" at bounding box center [998, 98] width 458 height 20
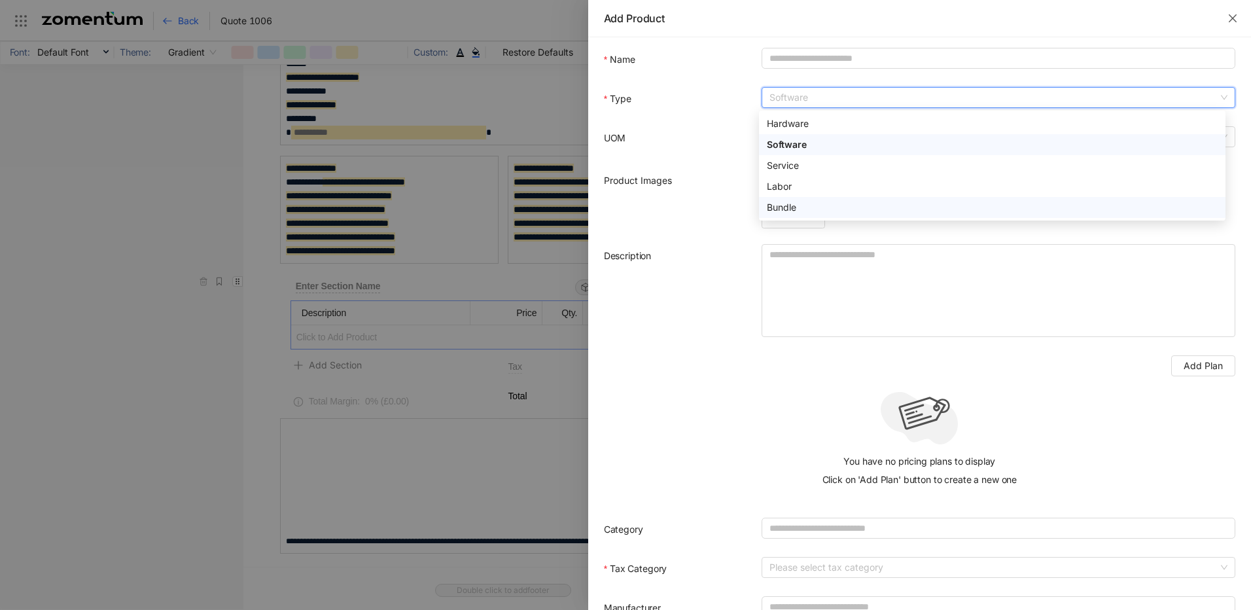
click at [680, 374] on div "Add Plan" at bounding box center [919, 365] width 631 height 21
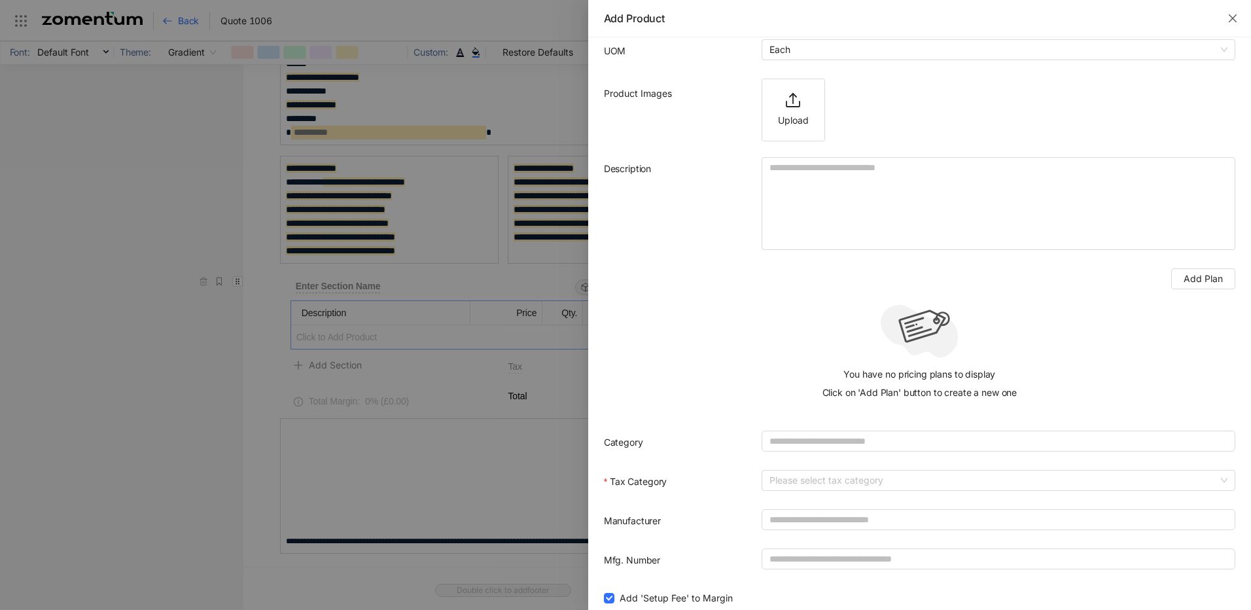
scroll to position [181, 0]
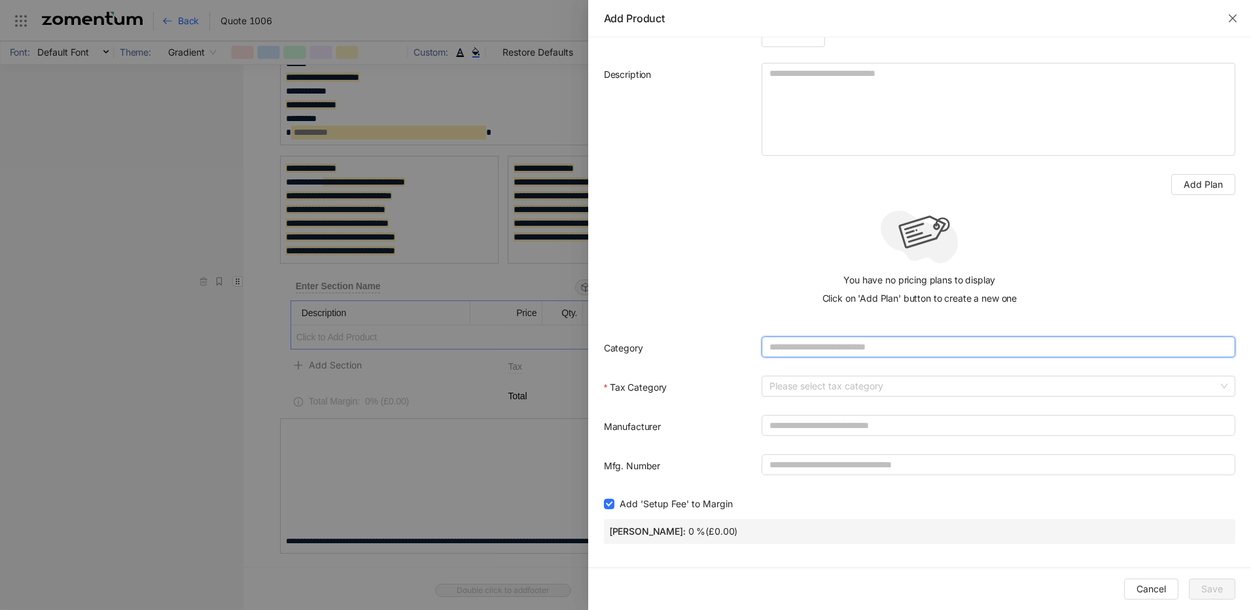
click at [974, 342] on input "Category" at bounding box center [999, 346] width 474 height 21
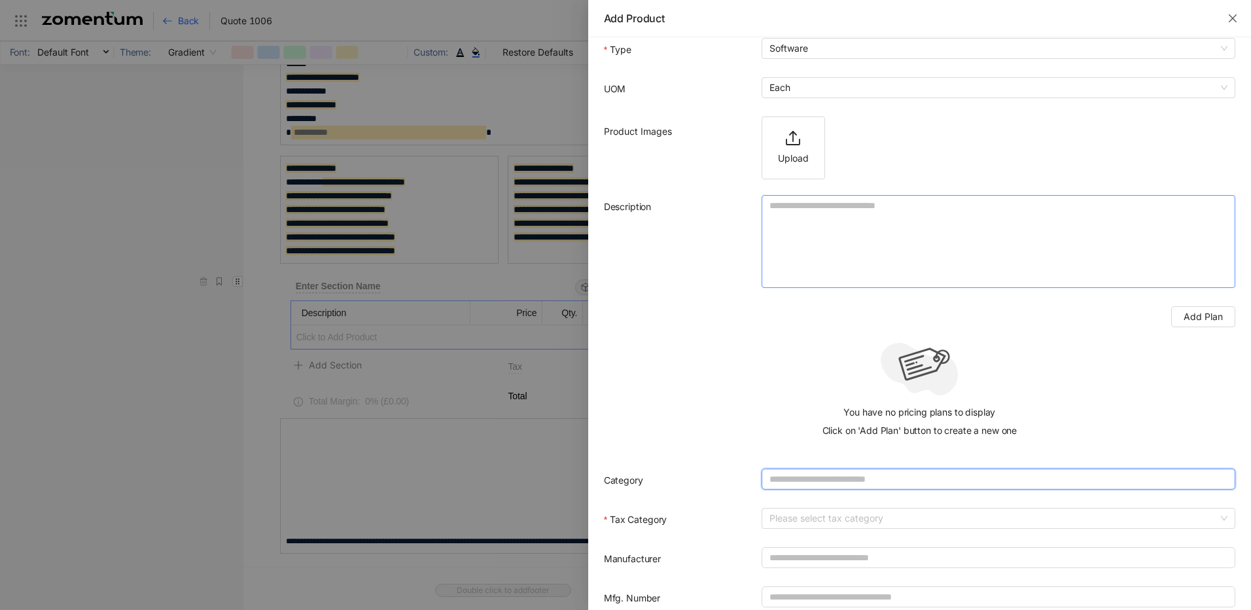
scroll to position [0, 0]
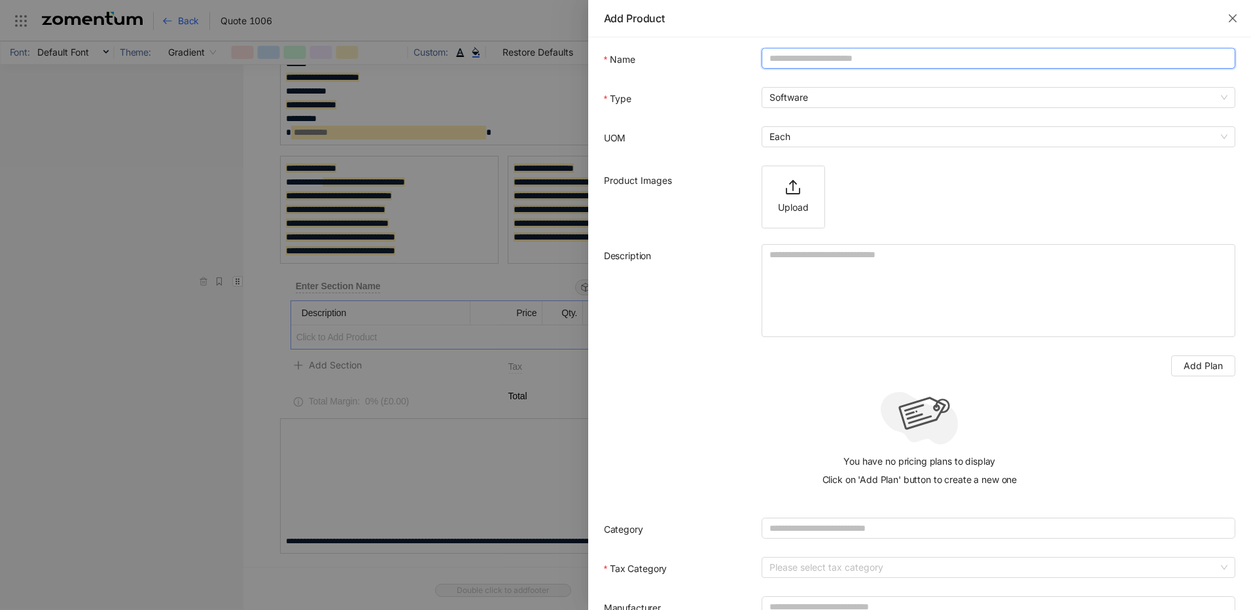
click at [817, 54] on input "Name" at bounding box center [999, 58] width 474 height 21
type input "*"
click at [819, 105] on span "Software" at bounding box center [998, 98] width 458 height 20
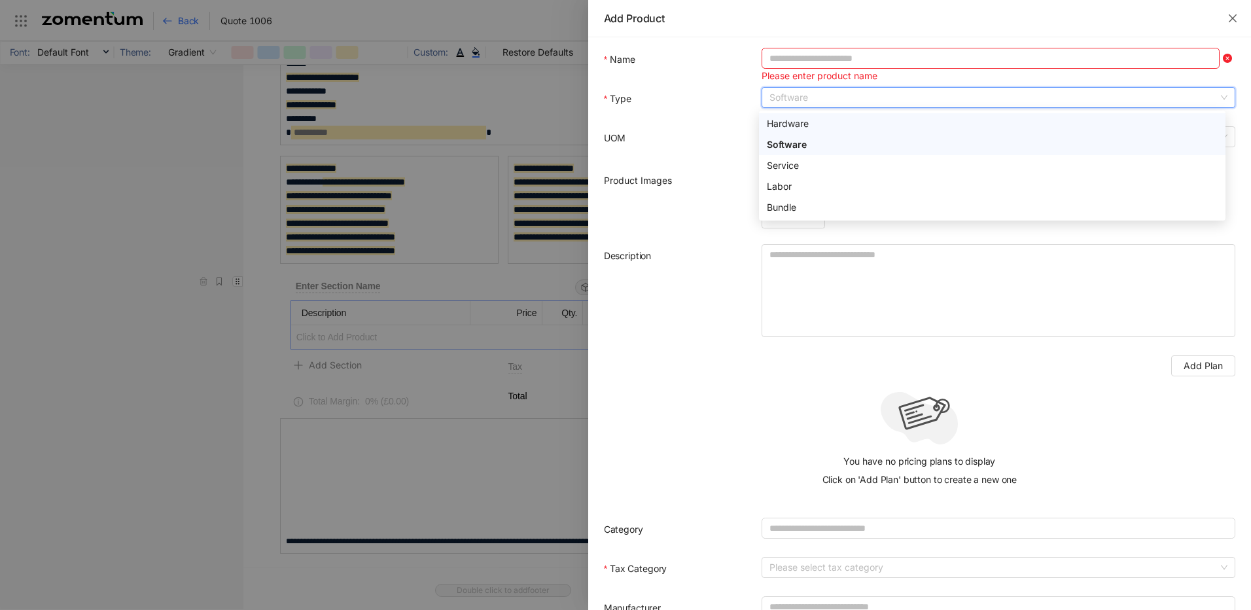
click at [781, 123] on div "Hardware" at bounding box center [992, 123] width 451 height 14
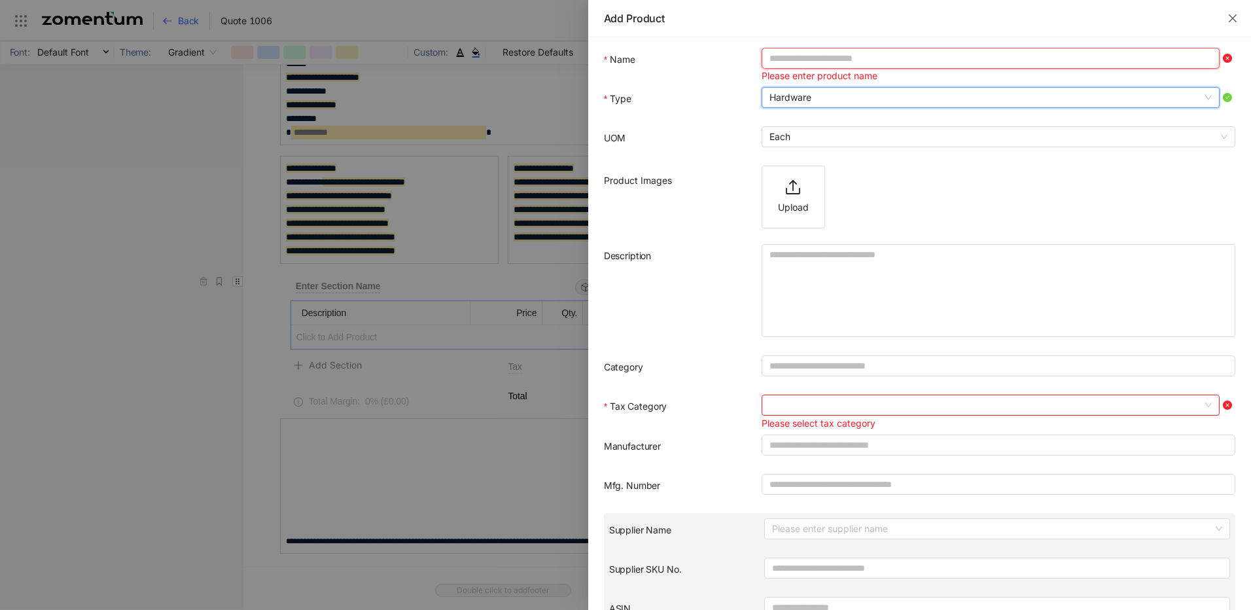
click at [817, 52] on input "Name" at bounding box center [991, 58] width 458 height 21
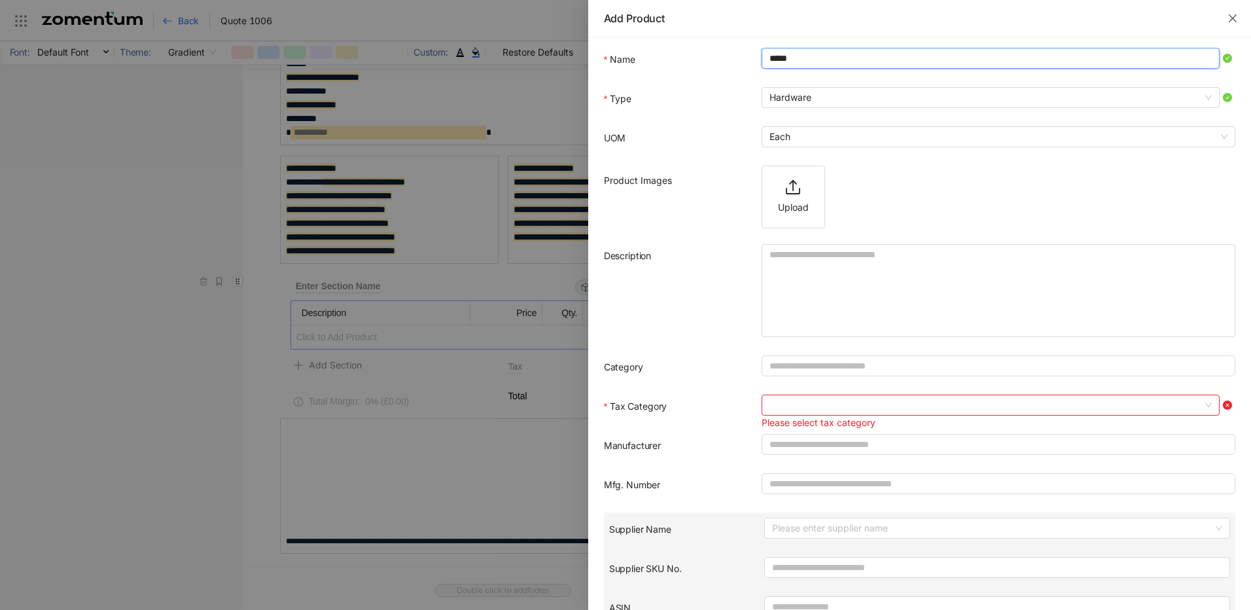
click at [788, 402] on span at bounding box center [990, 405] width 442 height 20
click at [790, 430] on div "Taxable" at bounding box center [986, 431] width 435 height 14
click at [790, 62] on input "****" at bounding box center [991, 58] width 458 height 21
drag, startPoint x: 793, startPoint y: 56, endPoint x: 737, endPoint y: 49, distance: 56.7
click at [737, 49] on div "Name ****" at bounding box center [919, 60] width 631 height 24
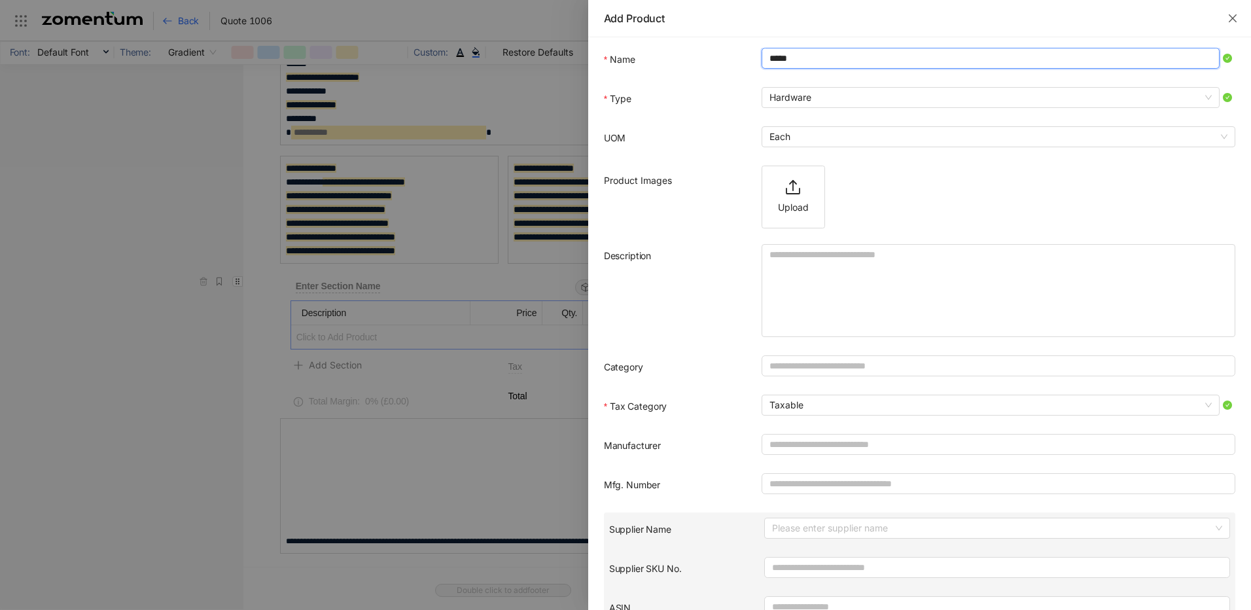
paste input "*********"
click at [768, 58] on input "**********" at bounding box center [991, 58] width 458 height 21
click at [802, 58] on input "**********" at bounding box center [991, 58] width 458 height 21
click at [830, 58] on input "**********" at bounding box center [991, 58] width 458 height 21
drag, startPoint x: 832, startPoint y: 59, endPoint x: 655, endPoint y: 46, distance: 177.8
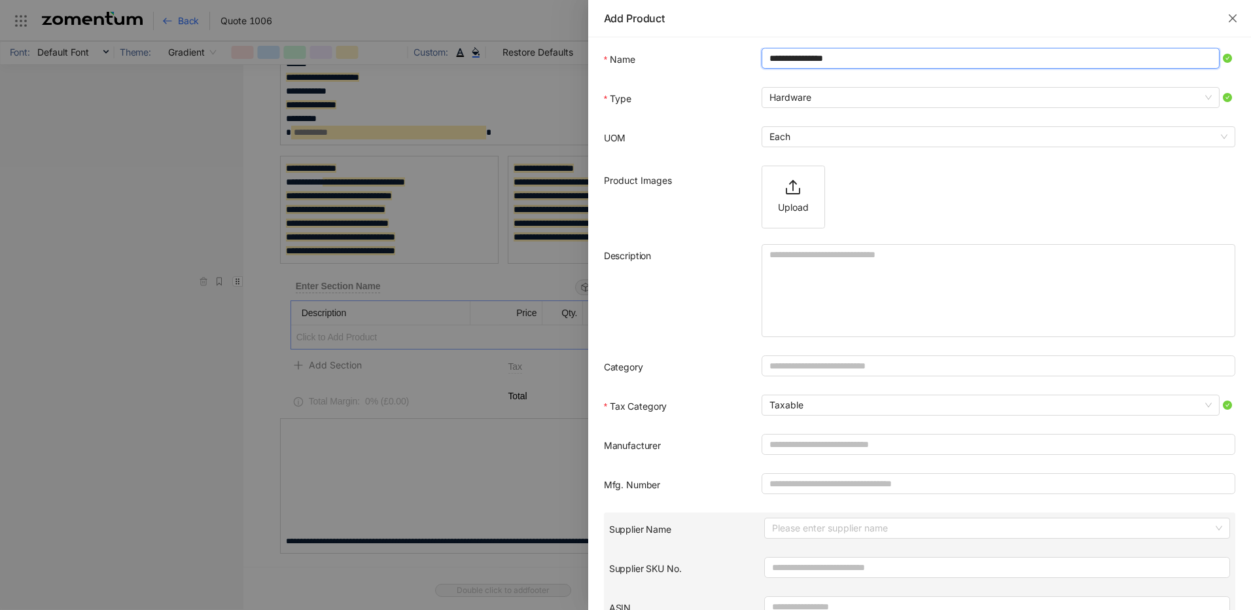
click at [655, 46] on form "**********" at bounding box center [919, 540] width 663 height 1006
drag, startPoint x: 800, startPoint y: 58, endPoint x: 756, endPoint y: 55, distance: 43.9
click at [756, 55] on div "Name ****" at bounding box center [919, 60] width 631 height 24
click at [834, 58] on input "*********" at bounding box center [991, 58] width 458 height 21
type input "********"
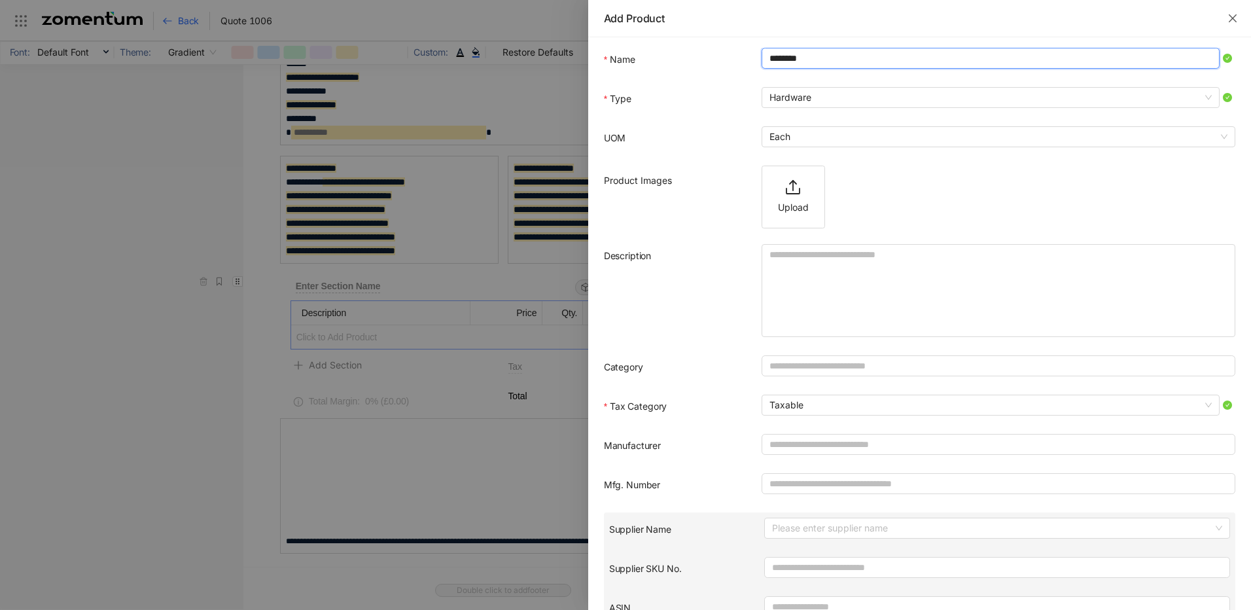
drag, startPoint x: 805, startPoint y: 62, endPoint x: 756, endPoint y: 58, distance: 49.2
click at [756, 58] on div "Name ********" at bounding box center [919, 60] width 631 height 24
click at [1234, 20] on icon "close" at bounding box center [1233, 18] width 8 height 8
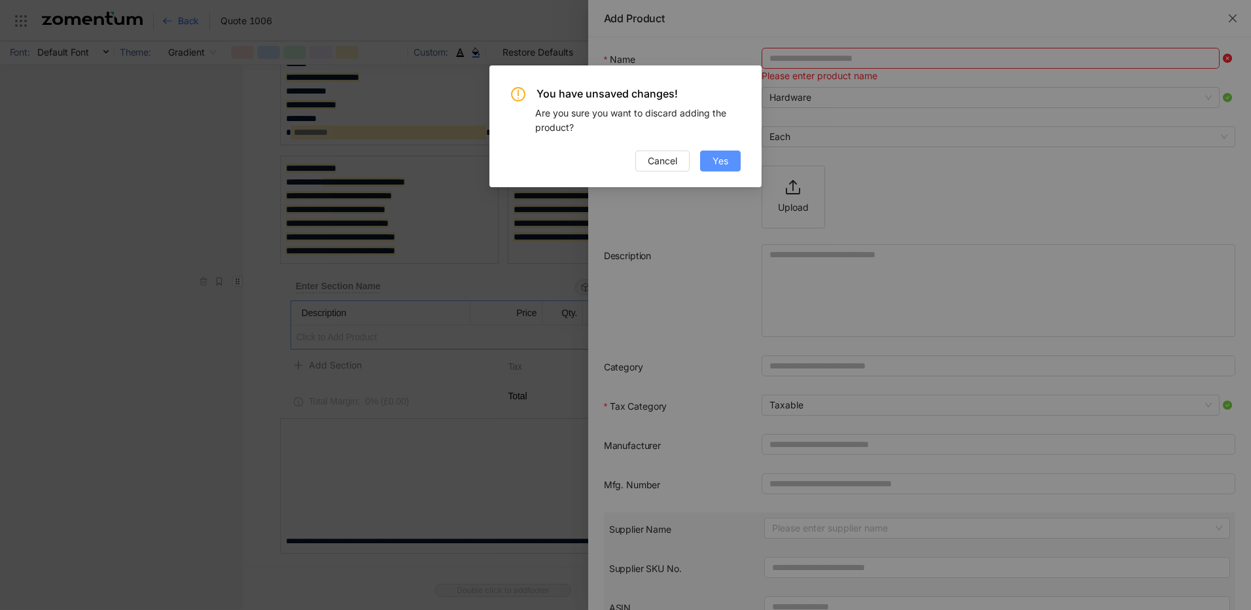
click at [713, 161] on span "Yes" at bounding box center [721, 161] width 16 height 14
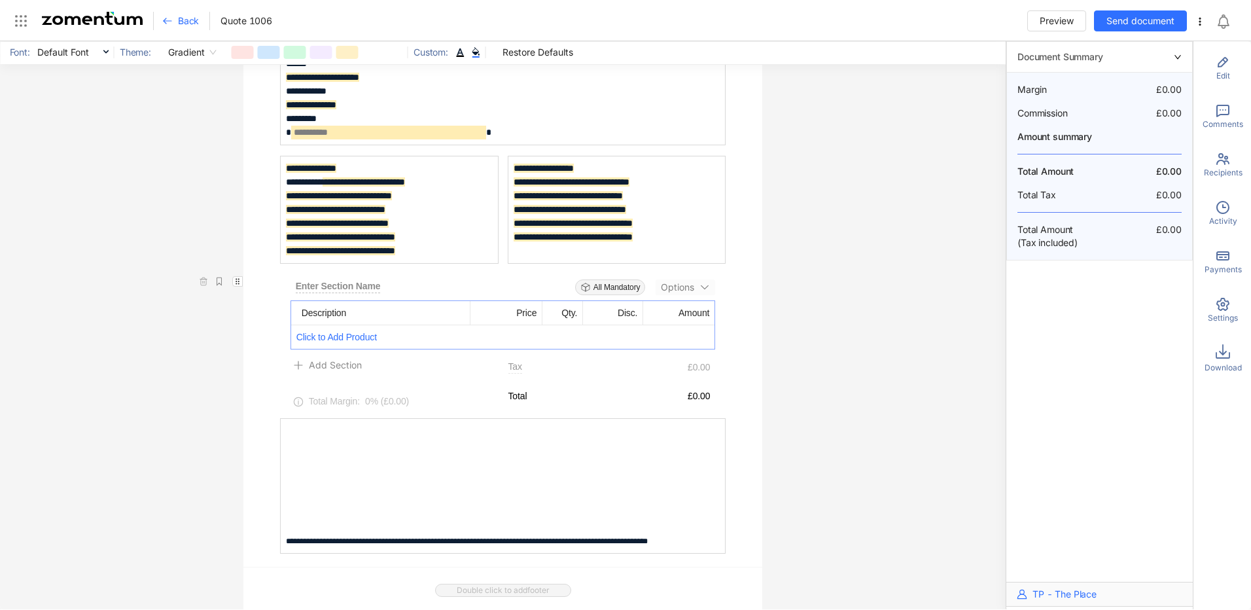
click at [342, 334] on span "Click to Add Product" at bounding box center [503, 337] width 424 height 24
click at [340, 364] on span "Add Product" at bounding box center [342, 366] width 54 height 11
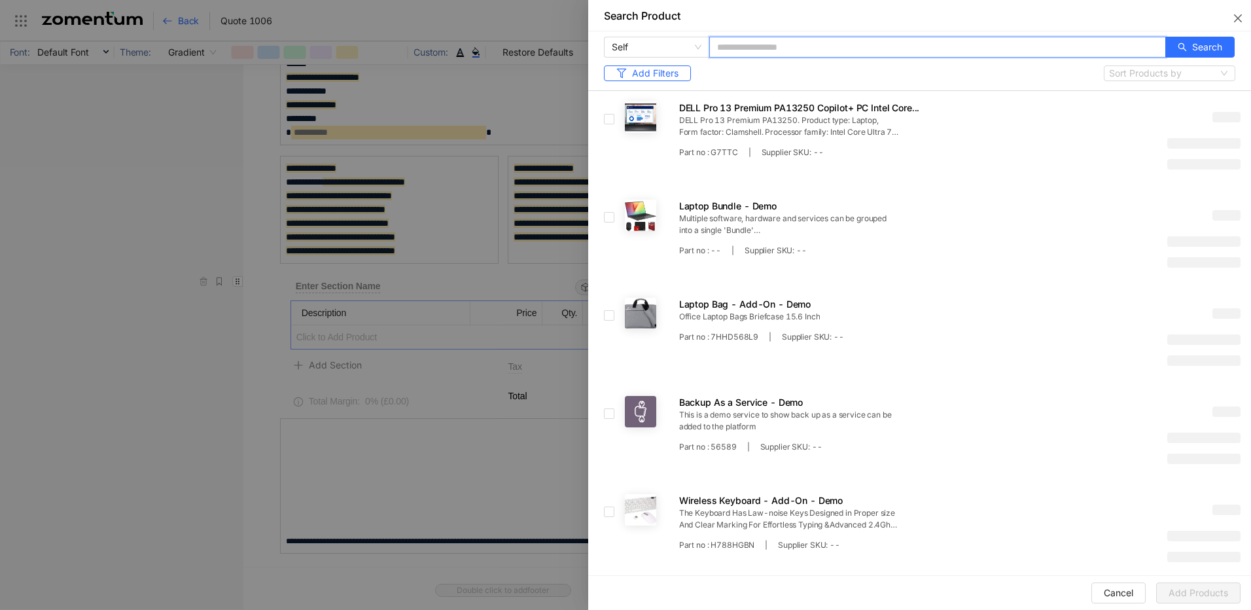
click at [773, 46] on input "text" at bounding box center [937, 47] width 457 height 21
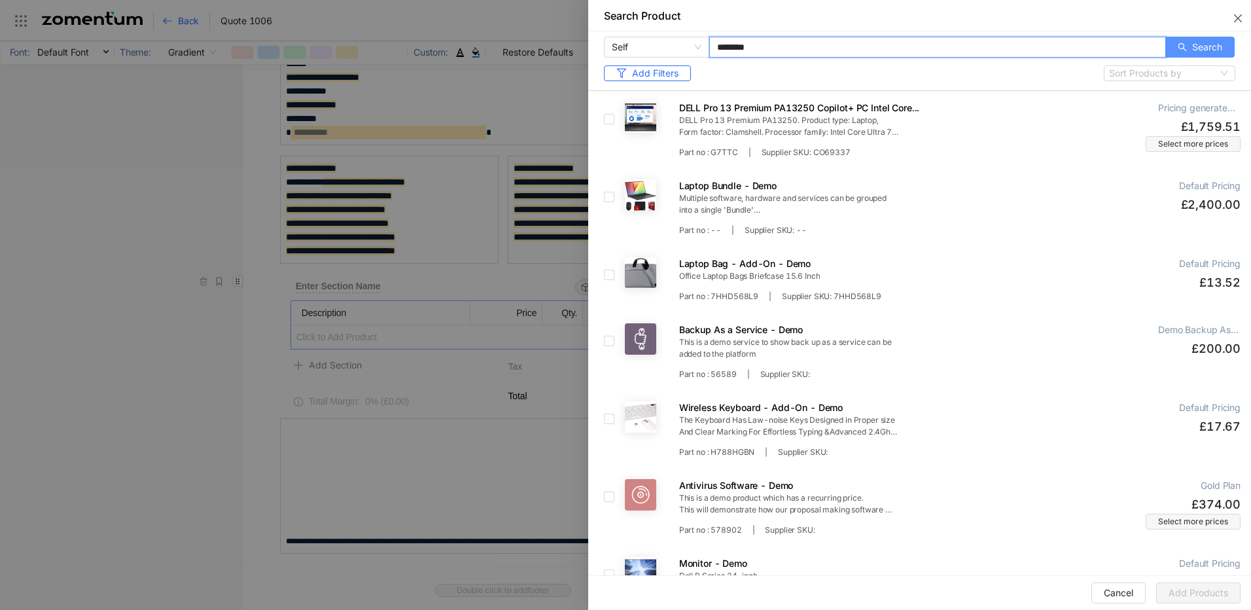
click at [1202, 46] on span "Search" at bounding box center [1207, 47] width 30 height 14
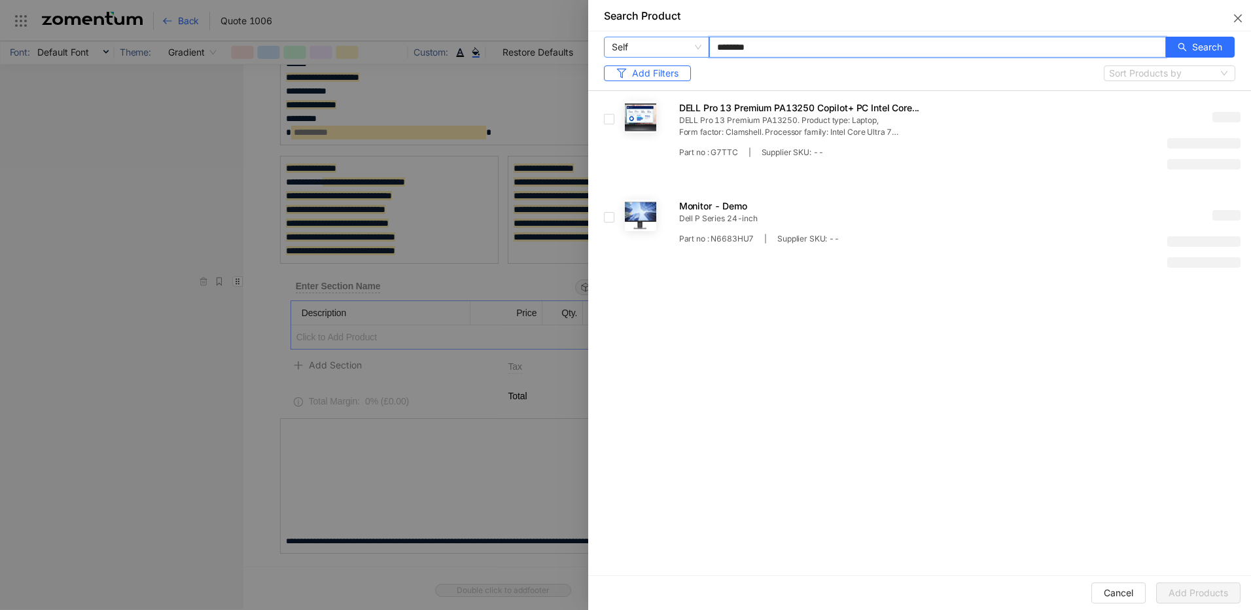
drag, startPoint x: 643, startPoint y: 43, endPoint x: 652, endPoint y: 37, distance: 10.3
click at [643, 43] on span "Self" at bounding box center [657, 47] width 90 height 20
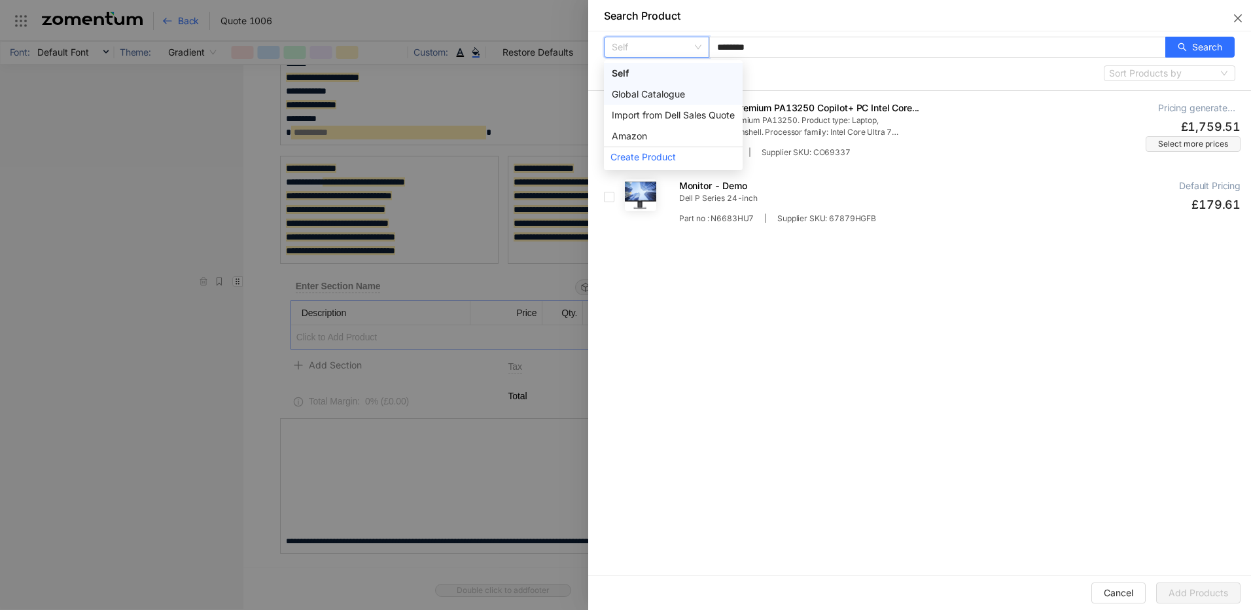
click at [662, 94] on div "Global Catalogue" at bounding box center [673, 94] width 123 height 14
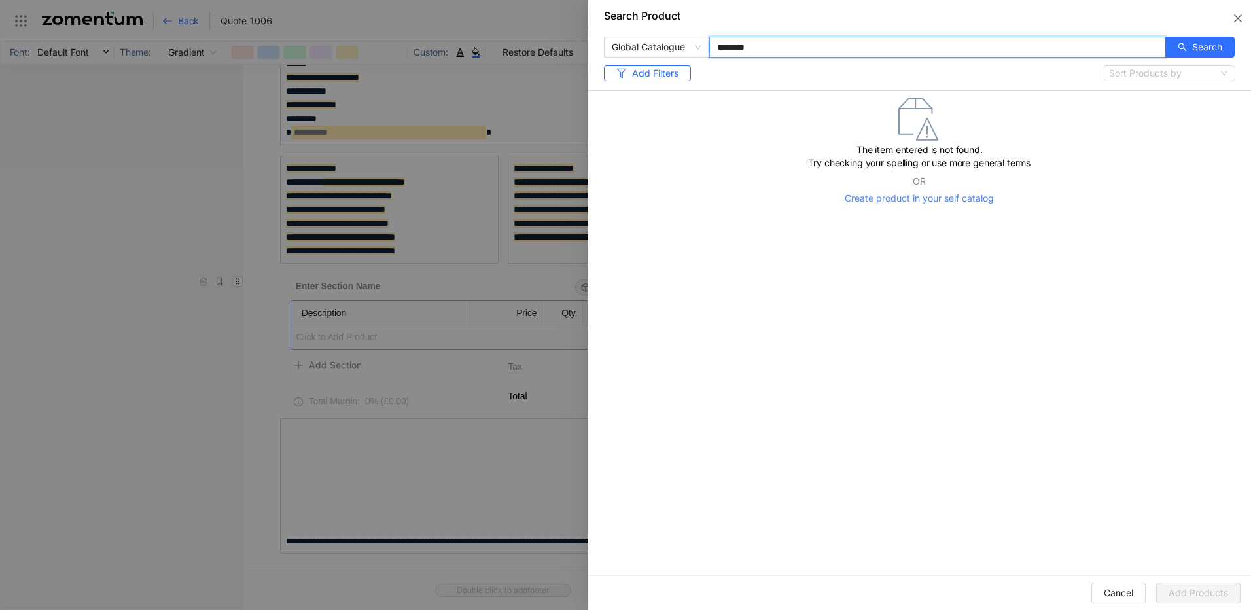
drag, startPoint x: 757, startPoint y: 50, endPoint x: 741, endPoint y: 46, distance: 17.0
click at [741, 46] on input "********" at bounding box center [937, 47] width 457 height 21
type input "****"
click at [1138, 235] on div "Global Catalogue self icecat dell_quote Self Global Catalogue Import from Dell …" at bounding box center [919, 304] width 663 height 546
click at [966, 283] on div "Global Catalogue self icecat dell_quote Self Global Catalogue Import from Dell …" at bounding box center [919, 304] width 663 height 546
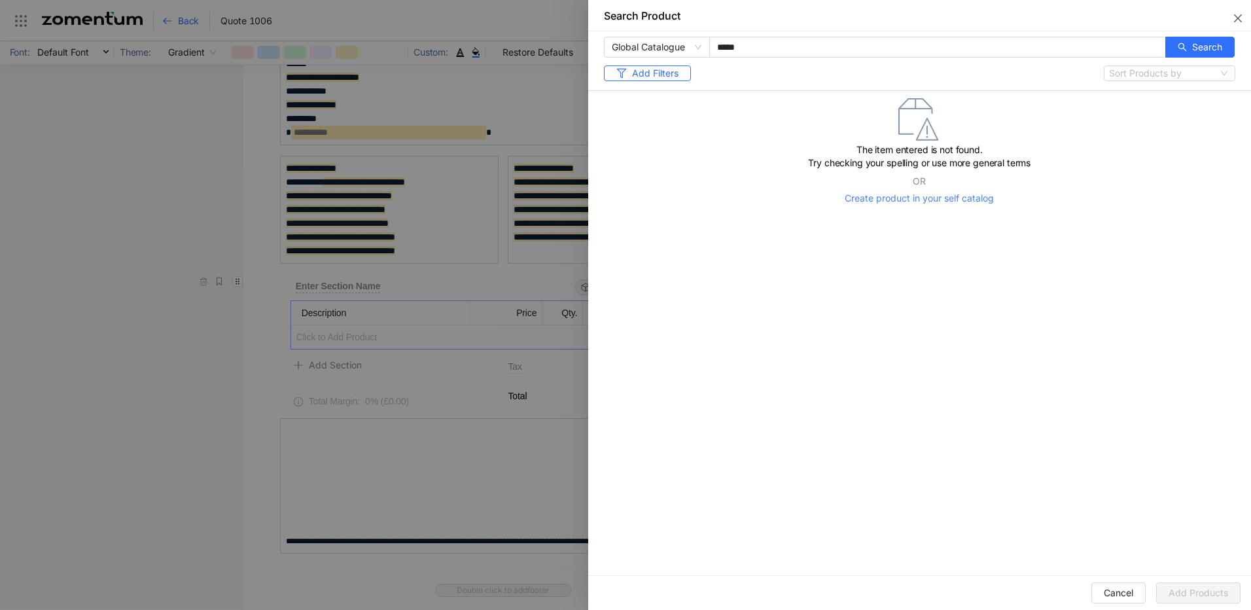
drag, startPoint x: 1250, startPoint y: 563, endPoint x: 1248, endPoint y: 574, distance: 10.7
click at [1248, 574] on div "Global Catalogue self icecat dell_quote Self Global Catalogue Import from Dell …" at bounding box center [919, 304] width 663 height 546
drag, startPoint x: 669, startPoint y: 168, endPoint x: 721, endPoint y: 67, distance: 113.2
click at [669, 168] on div "The item entered is not found. Try checking your spelling or use more general t…" at bounding box center [919, 152] width 652 height 113
click at [772, 43] on input "****" at bounding box center [937, 47] width 457 height 21
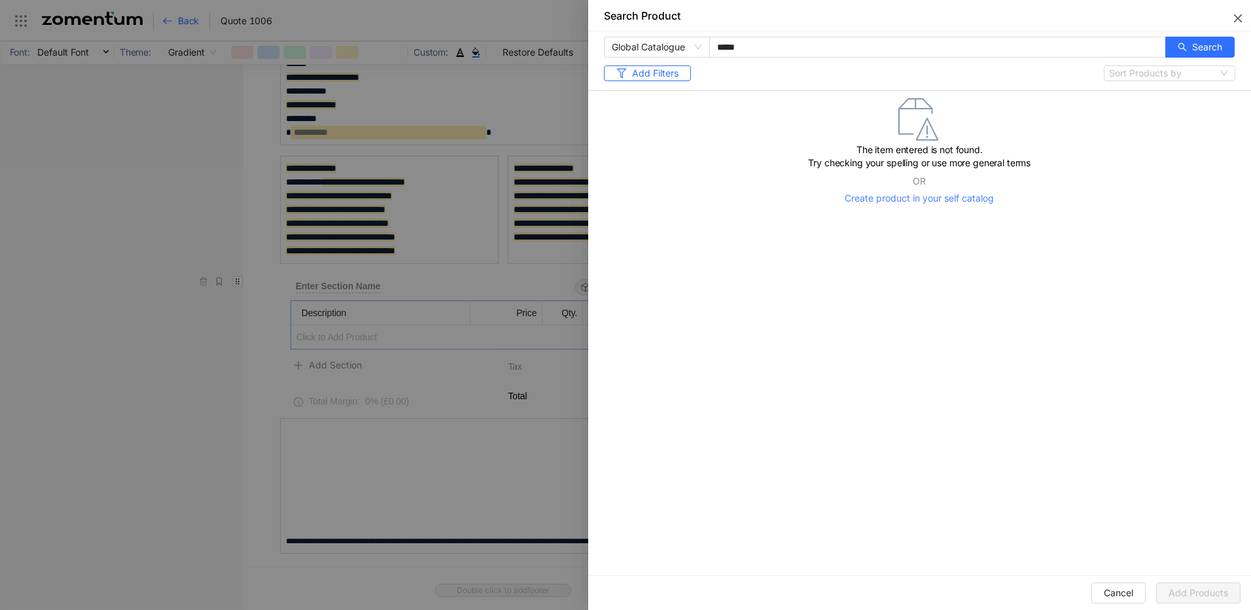
click at [1233, 14] on icon "close" at bounding box center [1238, 18] width 10 height 10
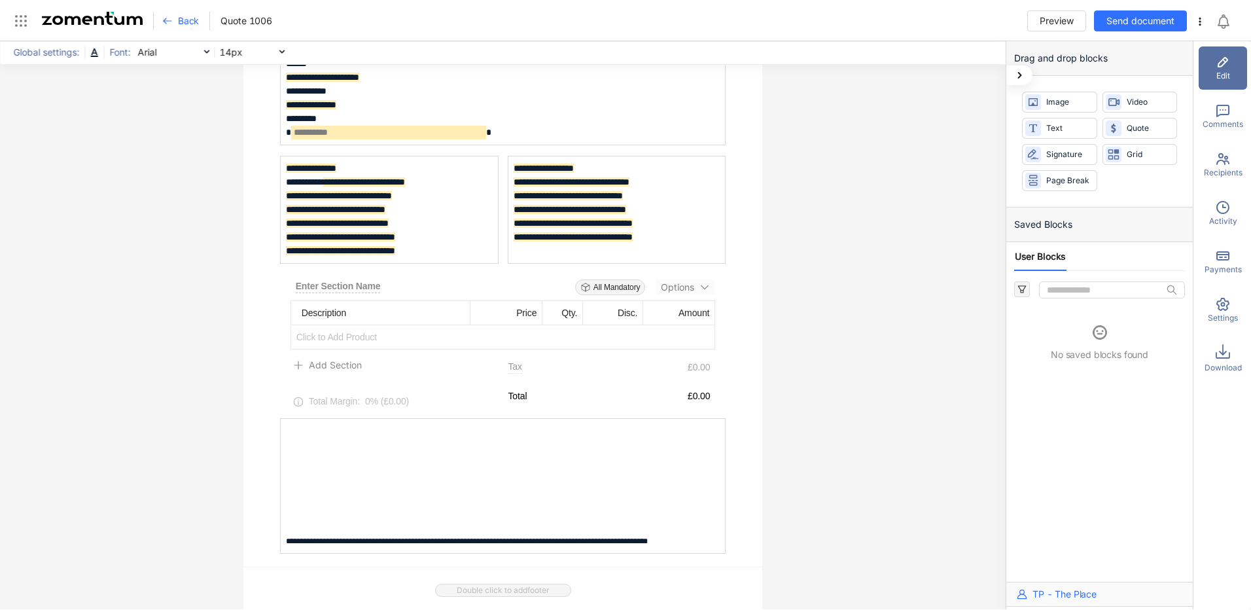
click at [148, 261] on div "**********" at bounding box center [503, 325] width 1006 height 568
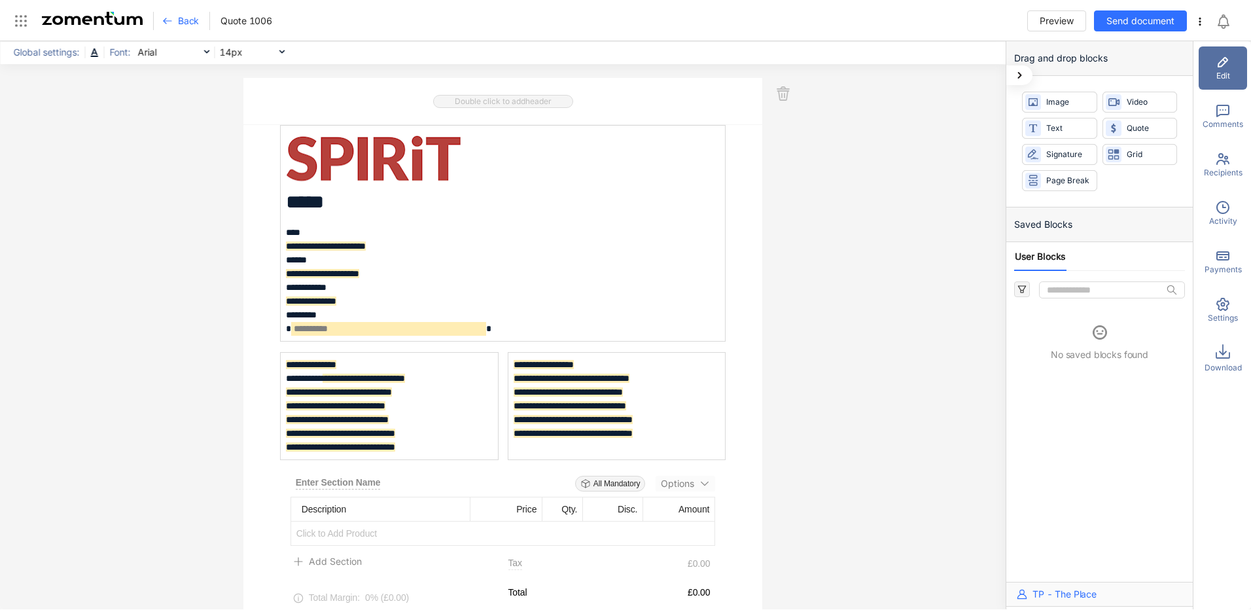
click at [898, 264] on div "**********" at bounding box center [503, 325] width 1006 height 568
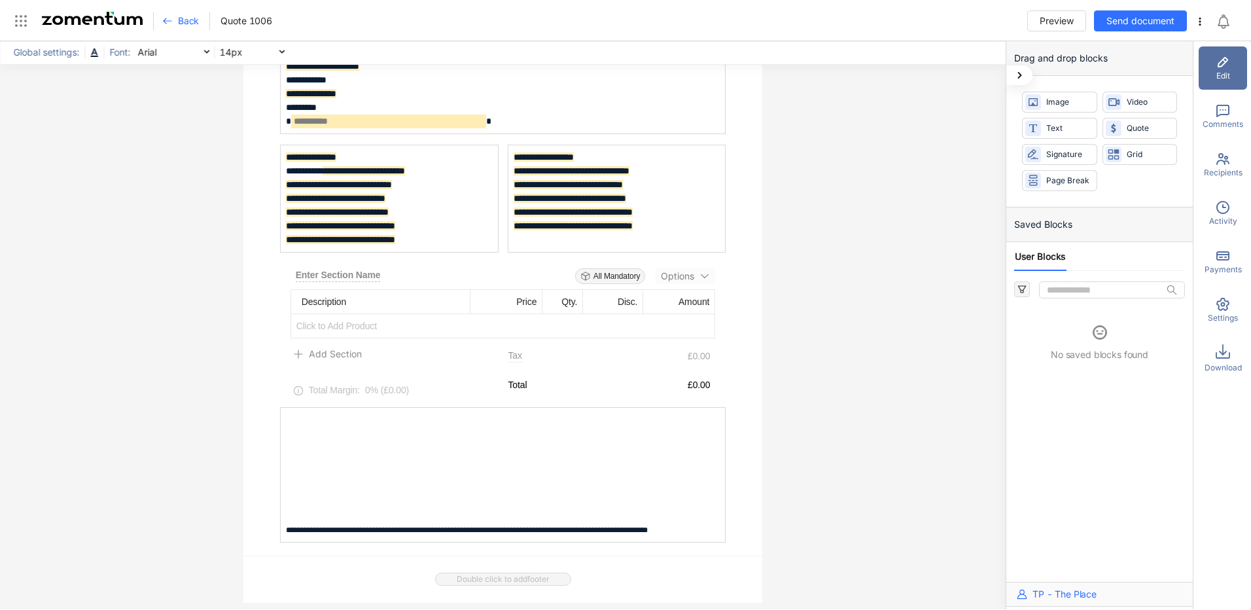
scroll to position [238, 0]
